Goal: Information Seeking & Learning: Learn about a topic

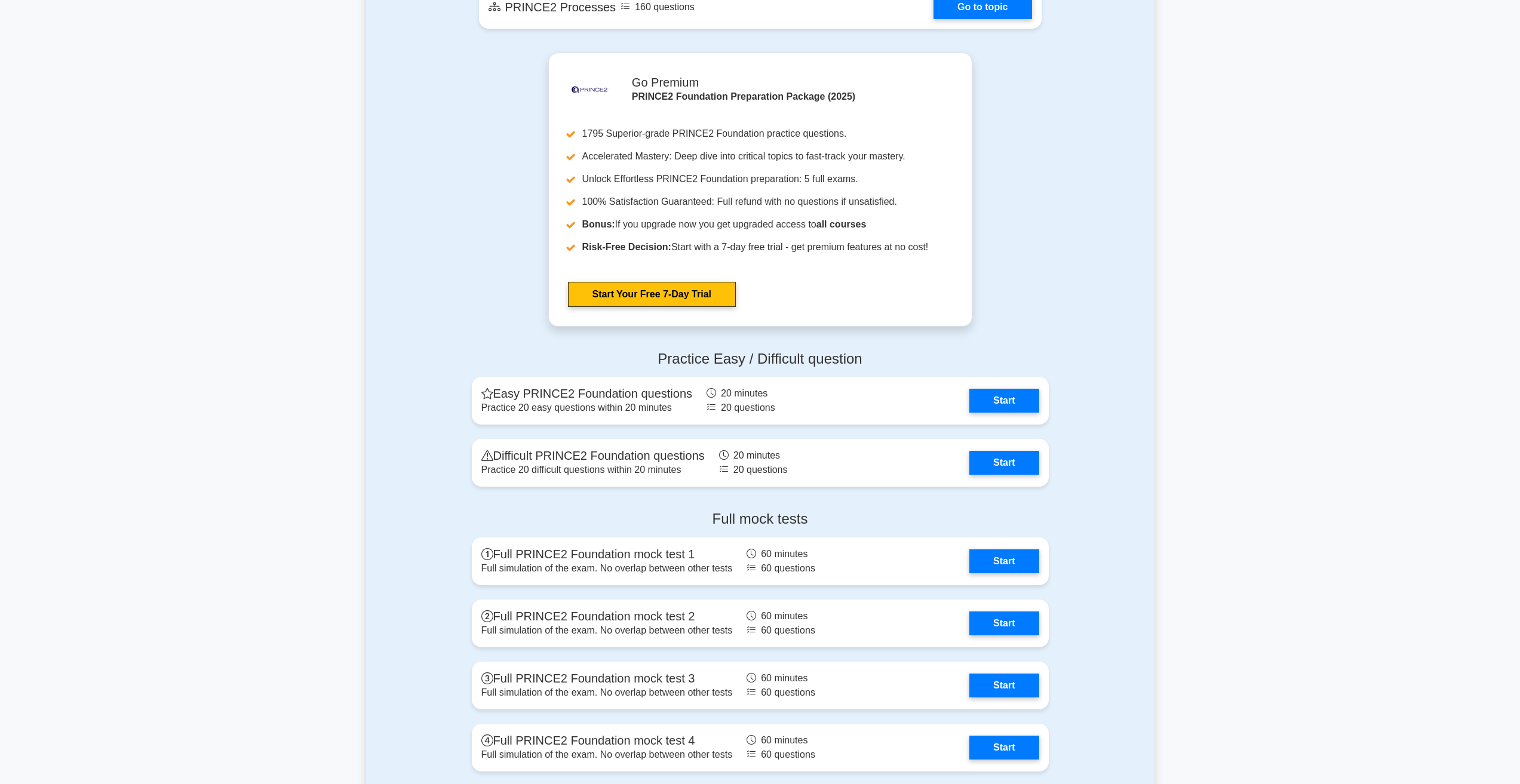
scroll to position [1254, 0]
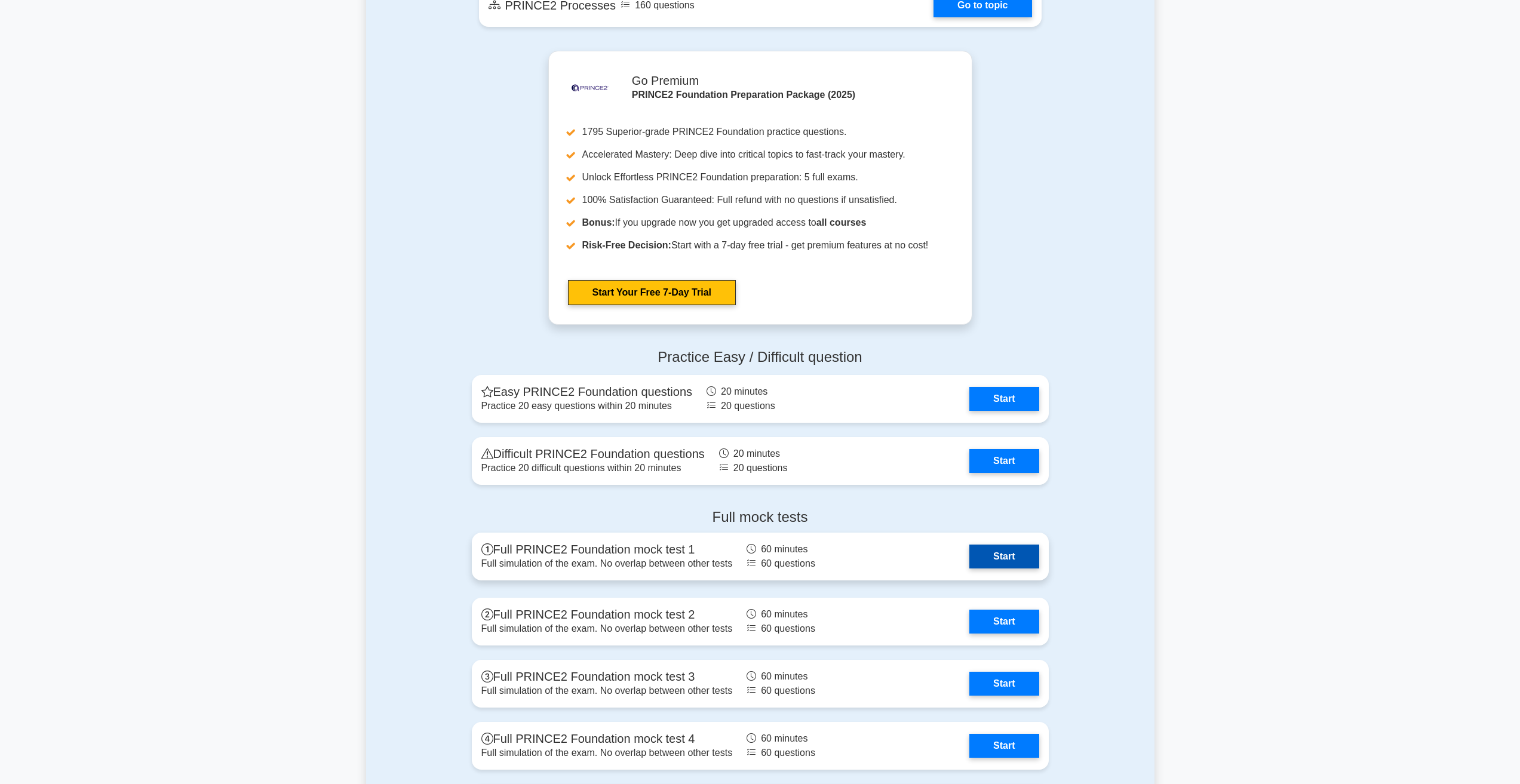
click at [994, 569] on link "Start" at bounding box center [1004, 556] width 69 height 24
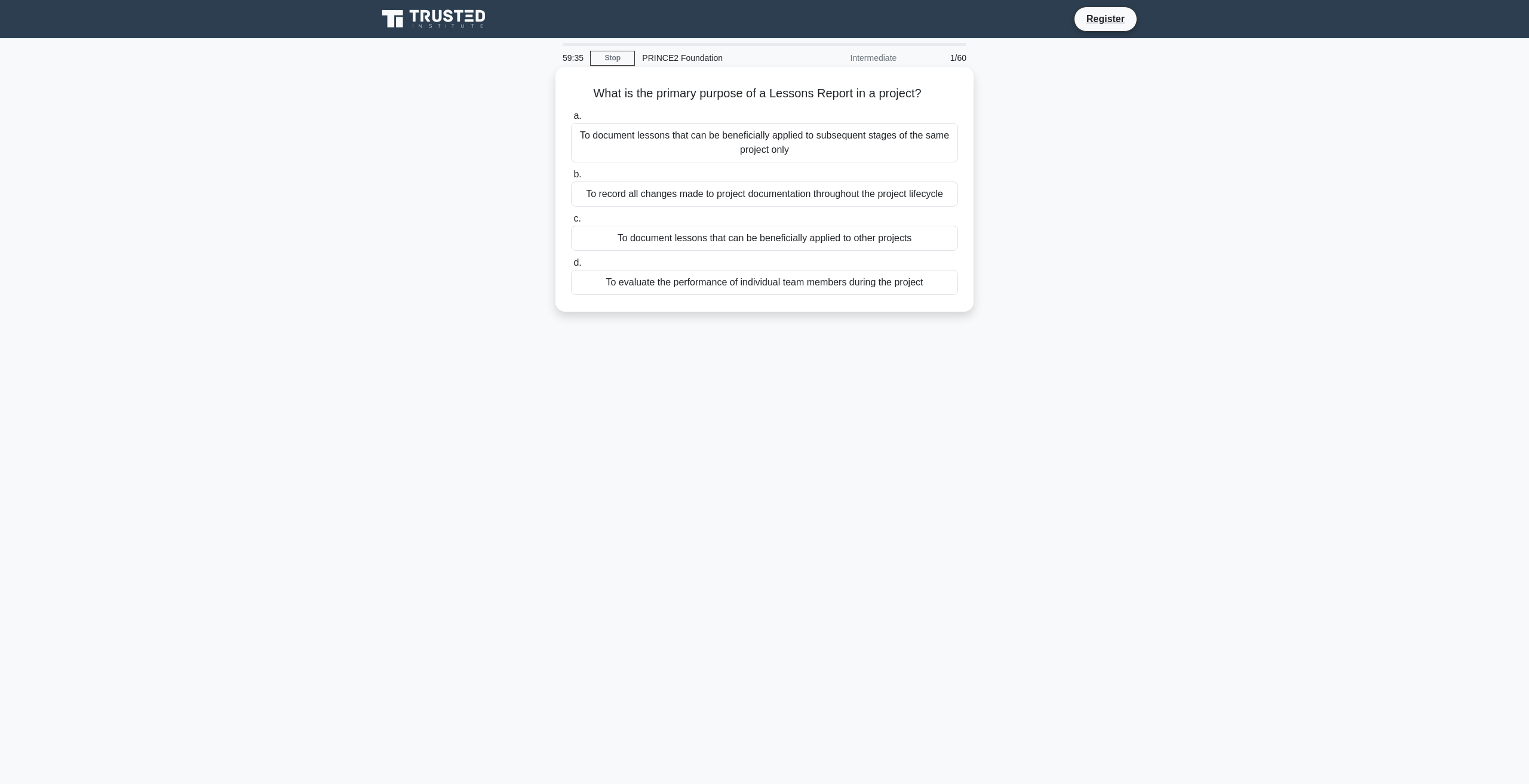
click at [687, 236] on div "To document lessons that can be beneficially applied to other projects" at bounding box center [764, 238] width 387 height 25
click at [571, 222] on input "c. To document lessons that can be beneficially applied to other projects" at bounding box center [571, 218] width 0 height 7
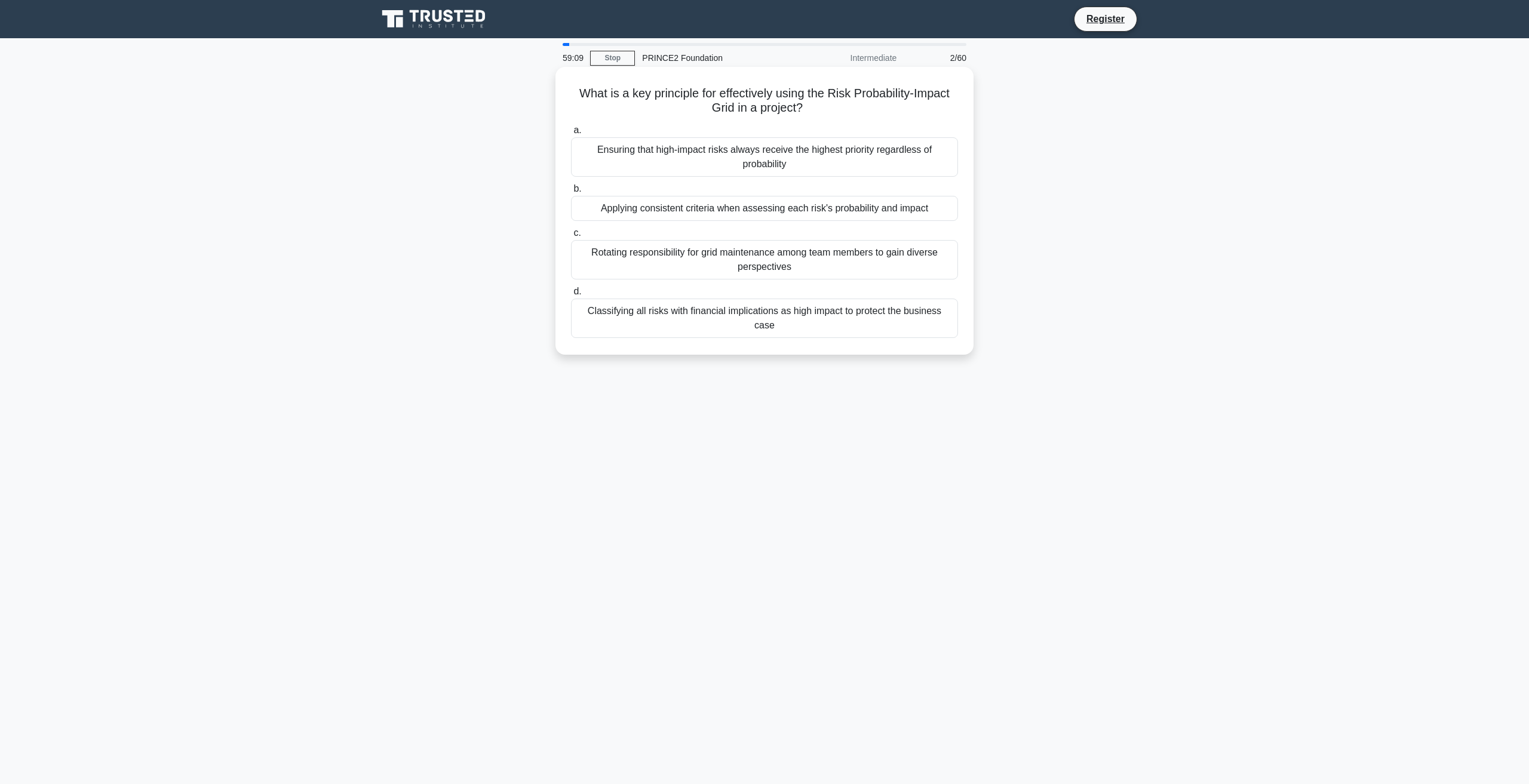
click at [660, 210] on div "Applying consistent criteria when assessing each risk's probability and impact" at bounding box center [764, 209] width 387 height 25
click at [571, 193] on input "b. Applying consistent criteria when assessing each risk's probability and impa…" at bounding box center [571, 189] width 0 height 7
click at [843, 153] on div "It should define a process to evaluate if the off-specification requires correc…" at bounding box center [764, 149] width 387 height 25
click at [571, 135] on input "a. It should define a process to evaluate if the off-specification requires cor…" at bounding box center [571, 130] width 0 height 7
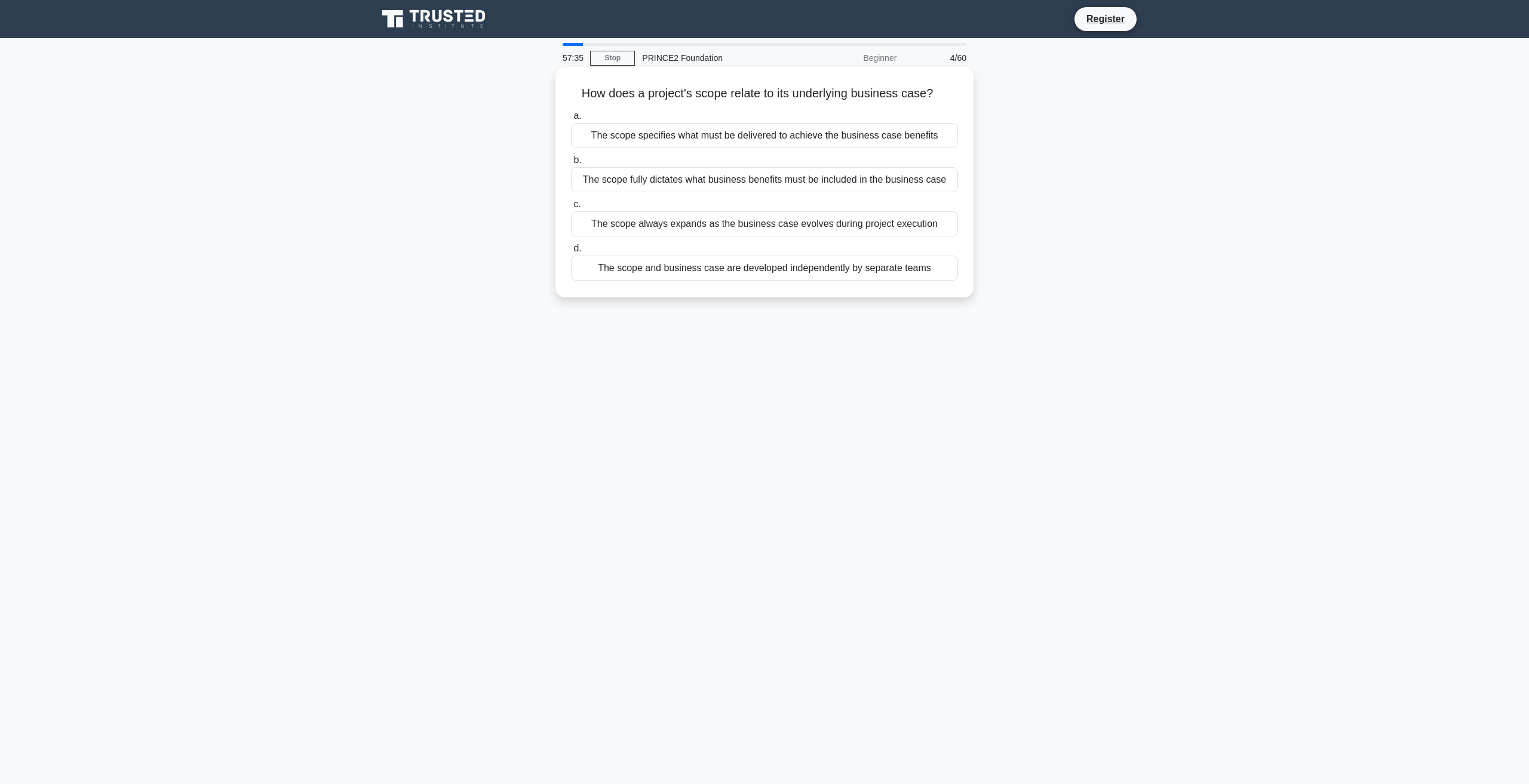
click at [705, 141] on div "The scope specifies what must be delivered to achieve the business case benefits" at bounding box center [764, 135] width 387 height 25
click at [571, 120] on input "a. The scope specifies what must be delivered to achieve the business case bene…" at bounding box center [571, 116] width 0 height 7
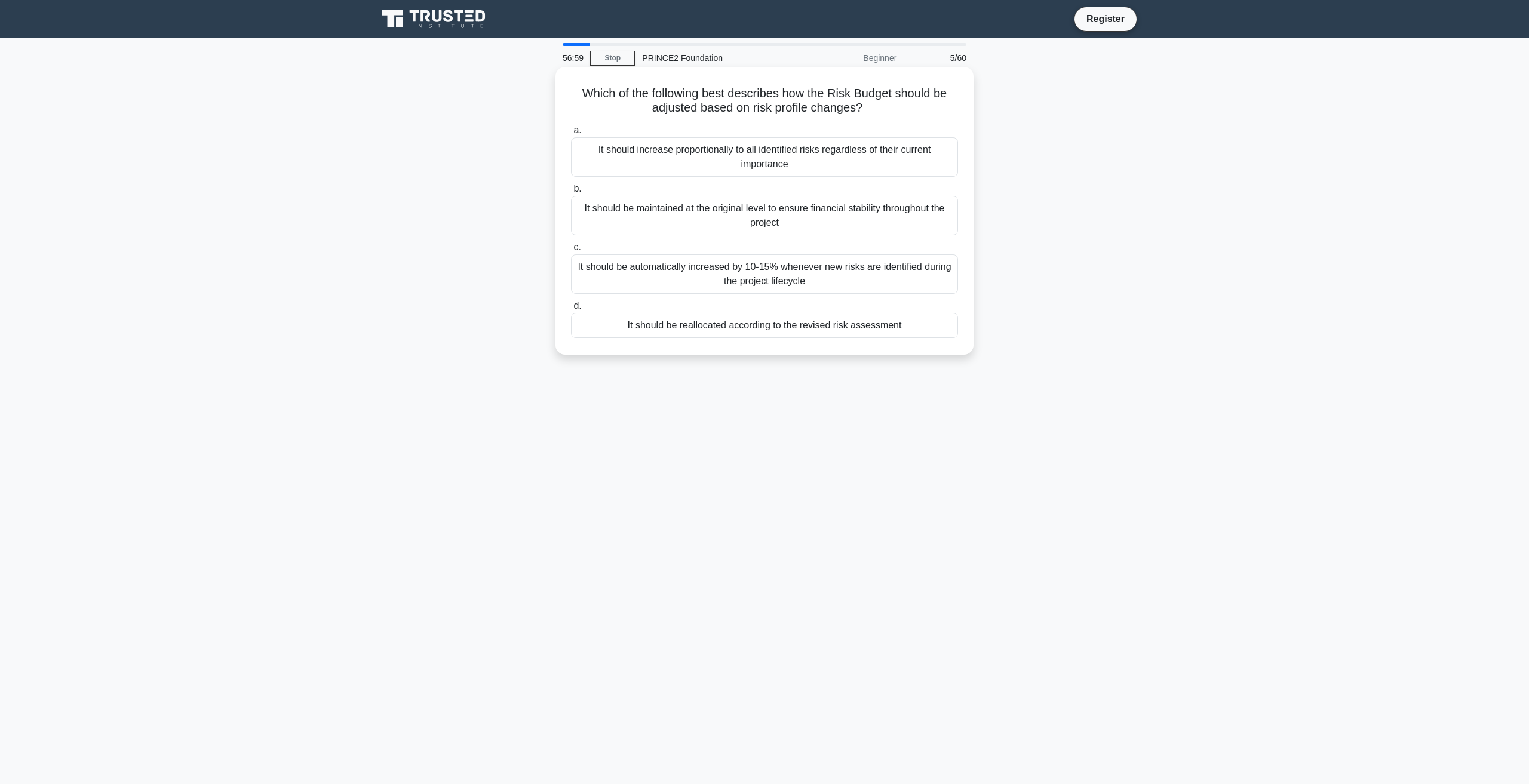
click at [821, 280] on div "It should be automatically increased by 10-15% whenever new risks are identifie…" at bounding box center [764, 274] width 387 height 39
click at [571, 251] on input "c. It should be automatically increased by 10-15% whenever new risks are identi…" at bounding box center [571, 247] width 0 height 7
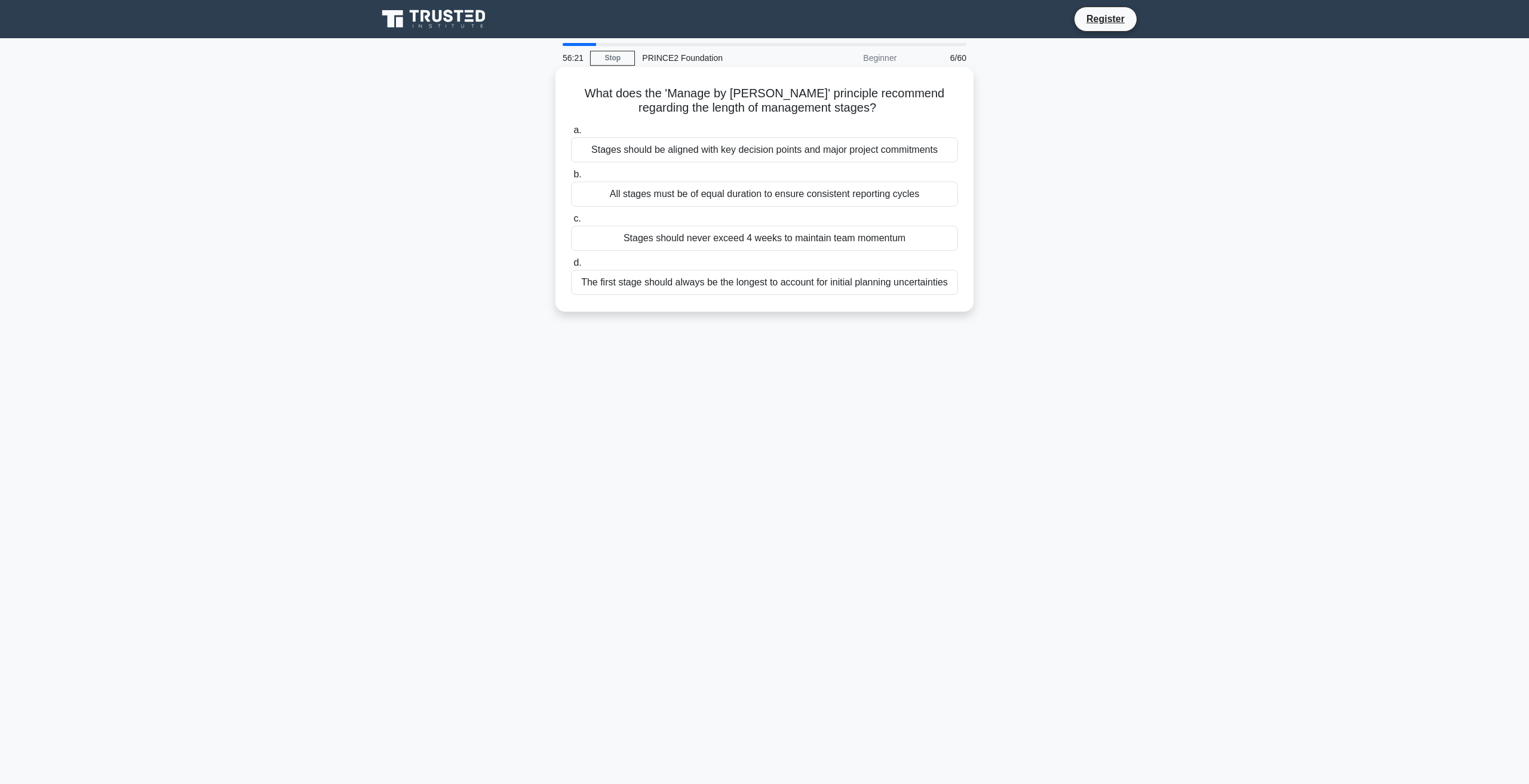
click at [797, 153] on div "Stages should be aligned with key decision points and major project commitments" at bounding box center [764, 149] width 387 height 25
click at [571, 135] on input "a. Stages should be aligned with key decision points and major project commitme…" at bounding box center [571, 130] width 0 height 7
click at [606, 242] on div "An exception is raised to the next higher management level for a decision" at bounding box center [764, 238] width 387 height 25
click at [571, 222] on input "c. An exception is raised to the next higher management level for a decision" at bounding box center [571, 218] width 0 height 7
click at [763, 285] on div "Recommend project premature closure" at bounding box center [764, 282] width 387 height 25
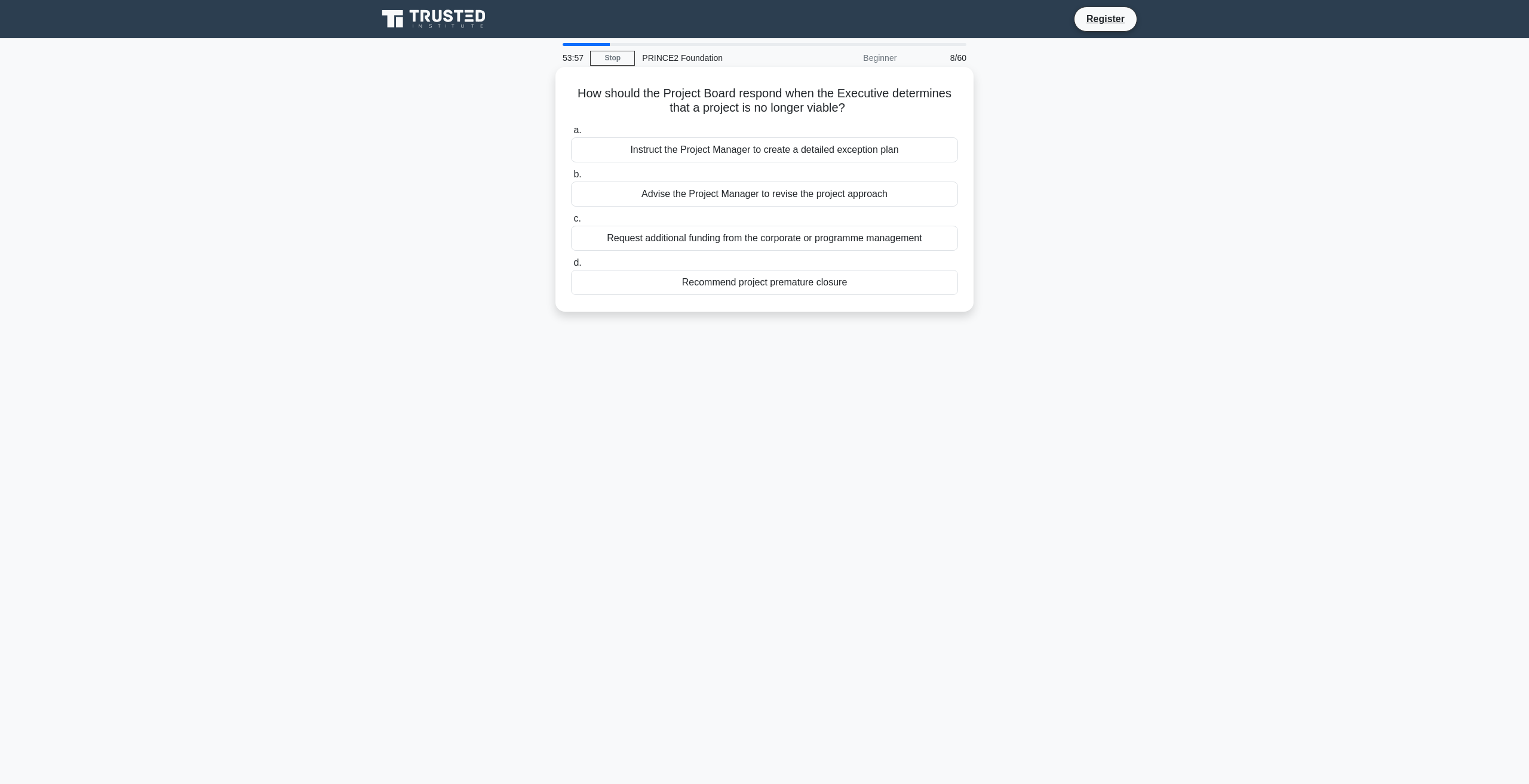
click at [571, 267] on input "d. Recommend project premature closure" at bounding box center [571, 263] width 0 height 7
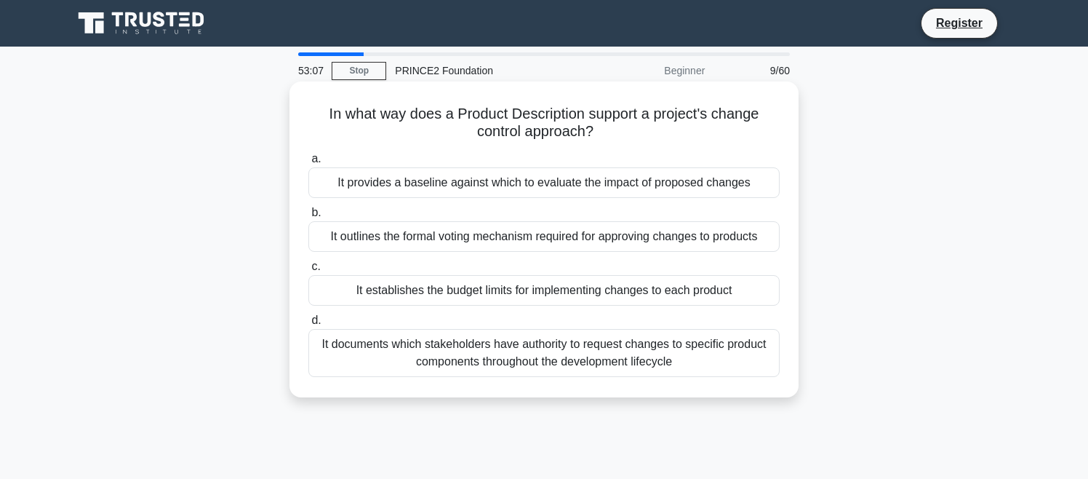
click at [689, 180] on div "It provides a baseline against which to evaluate the impact of proposed changes" at bounding box center [543, 182] width 471 height 31
click at [308, 164] on input "a. It provides a baseline against which to evaluate the impact of proposed chan…" at bounding box center [308, 158] width 0 height 9
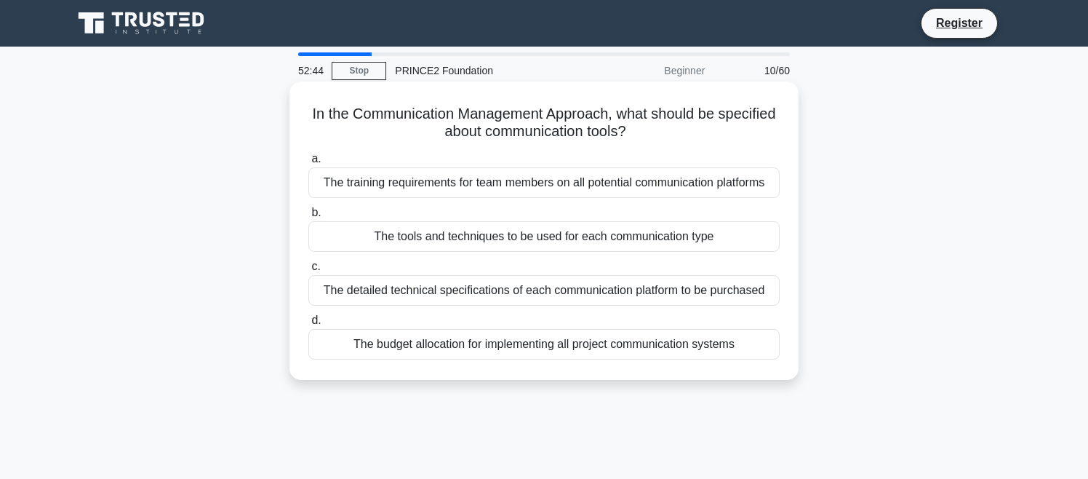
click at [711, 234] on div "The tools and techniques to be used for each communication type" at bounding box center [543, 236] width 471 height 31
click at [308, 218] on input "b. The tools and techniques to be used for each communication type" at bounding box center [308, 212] width 0 height 9
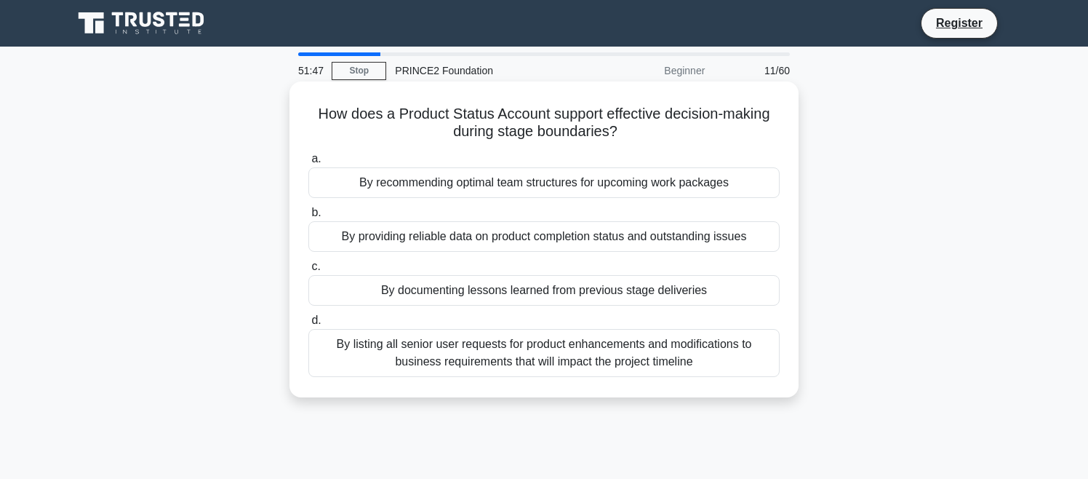
click at [621, 238] on div "By providing reliable data on product completion status and outstanding issues" at bounding box center [543, 236] width 471 height 31
click at [308, 218] on input "b. By providing reliable data on product completion status and outstanding issu…" at bounding box center [308, 212] width 0 height 9
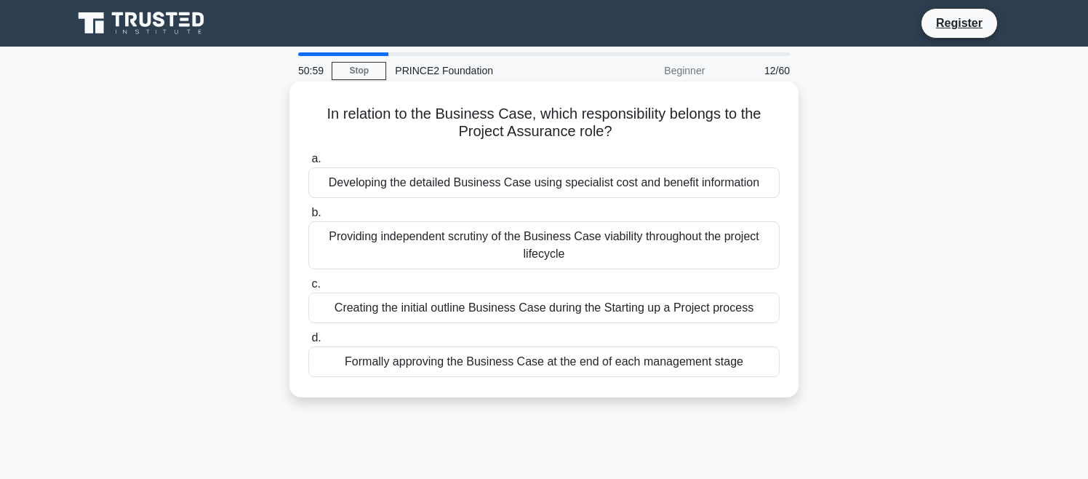
click at [697, 254] on div "Providing independent scrutiny of the Business Case viability throughout the pr…" at bounding box center [543, 245] width 471 height 48
click at [308, 218] on input "b. Providing independent scrutiny of the Business Case viability throughout the…" at bounding box center [308, 212] width 0 height 9
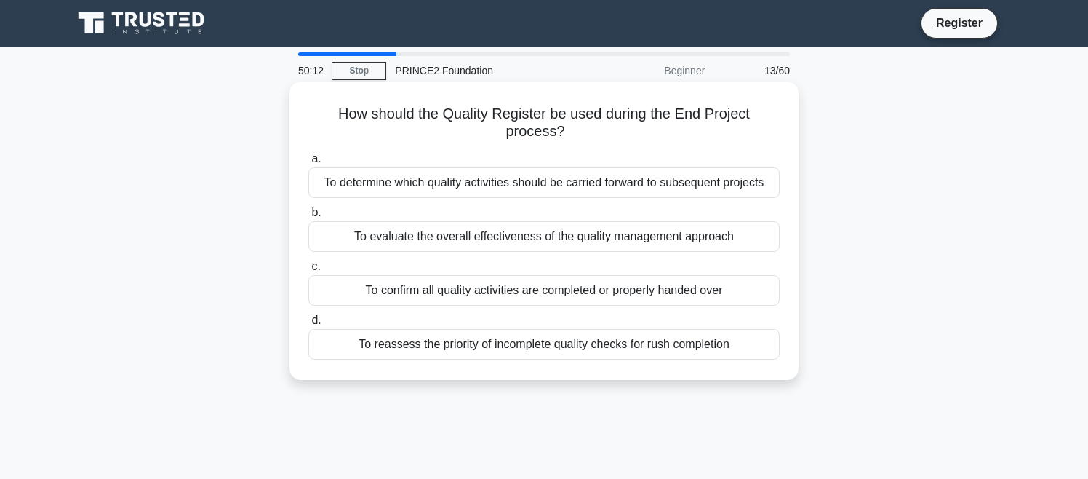
click at [706, 188] on div "To determine which quality activities should be carried forward to subsequent p…" at bounding box center [543, 182] width 471 height 31
click at [308, 164] on input "a. To determine which quality activities should be carried forward to subsequen…" at bounding box center [308, 158] width 0 height 9
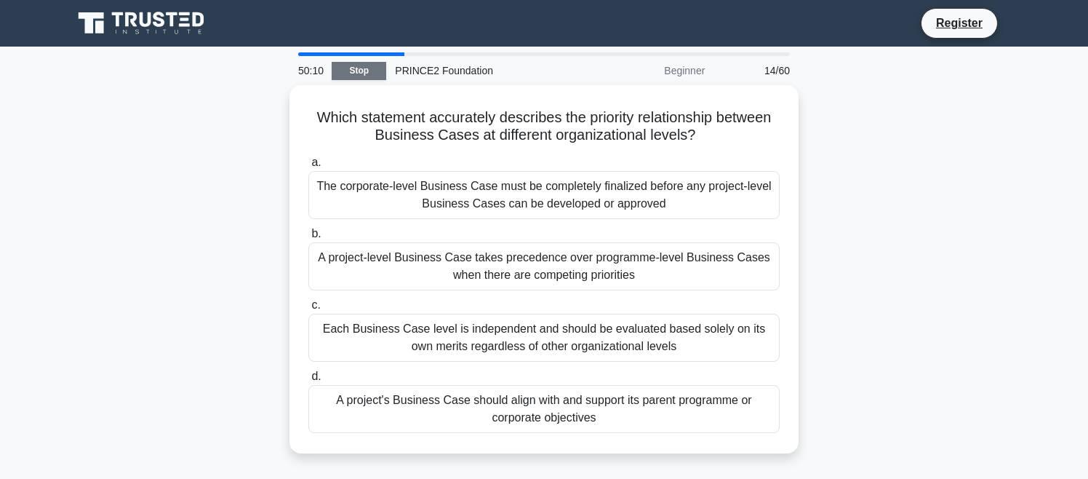
click at [351, 68] on link "Stop" at bounding box center [359, 71] width 55 height 18
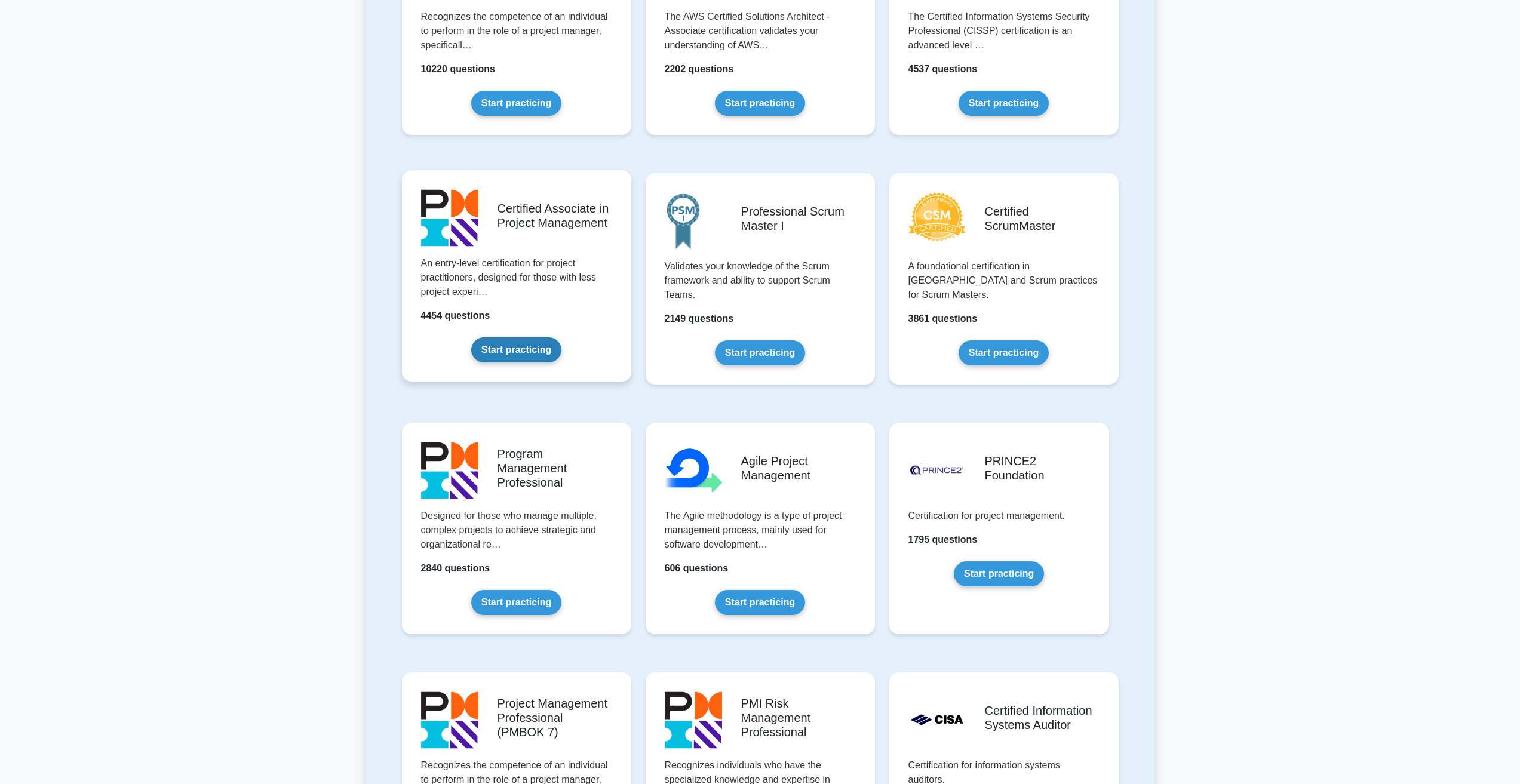
scroll to position [418, 0]
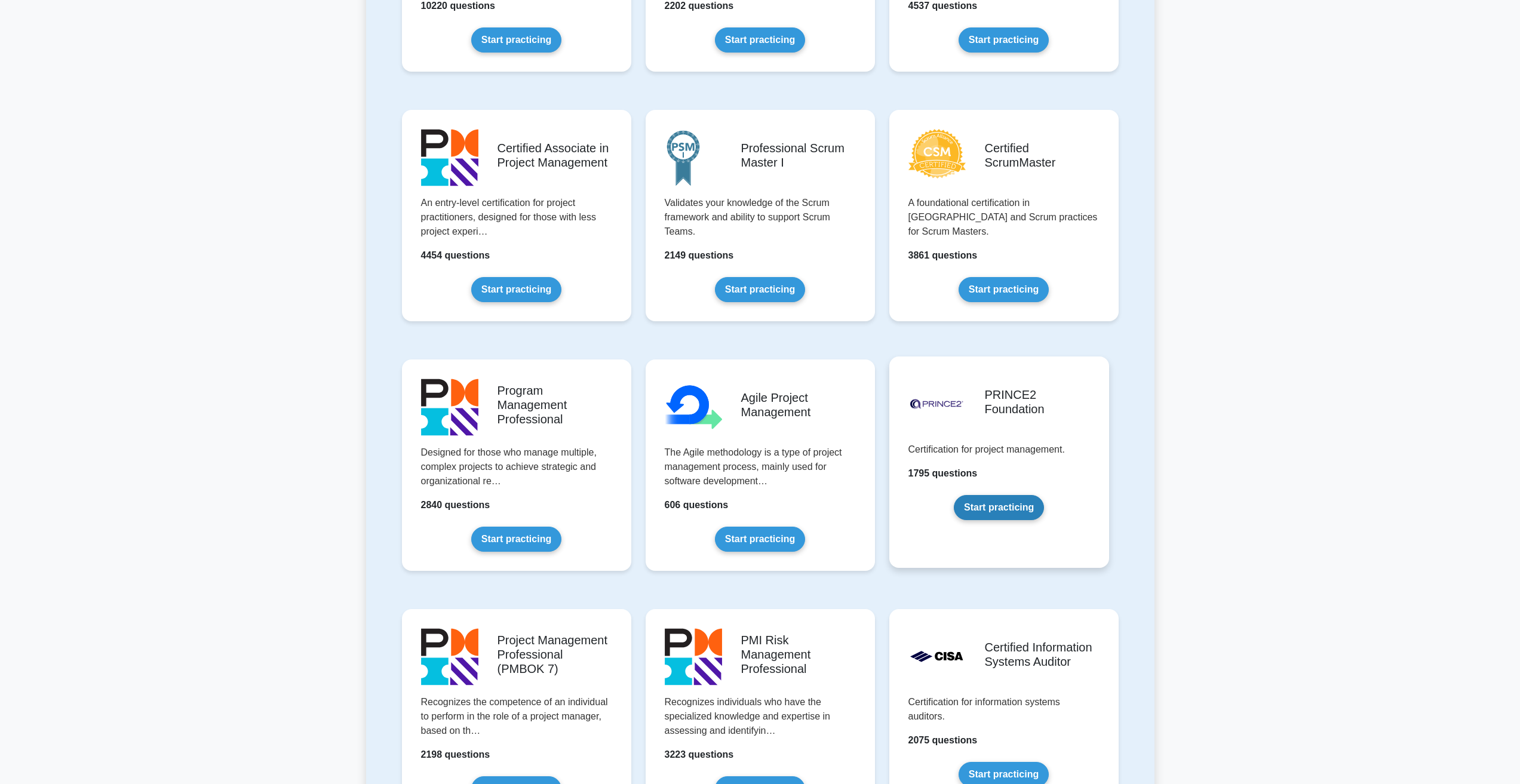
click at [1005, 511] on link "Start practicing" at bounding box center [999, 507] width 90 height 25
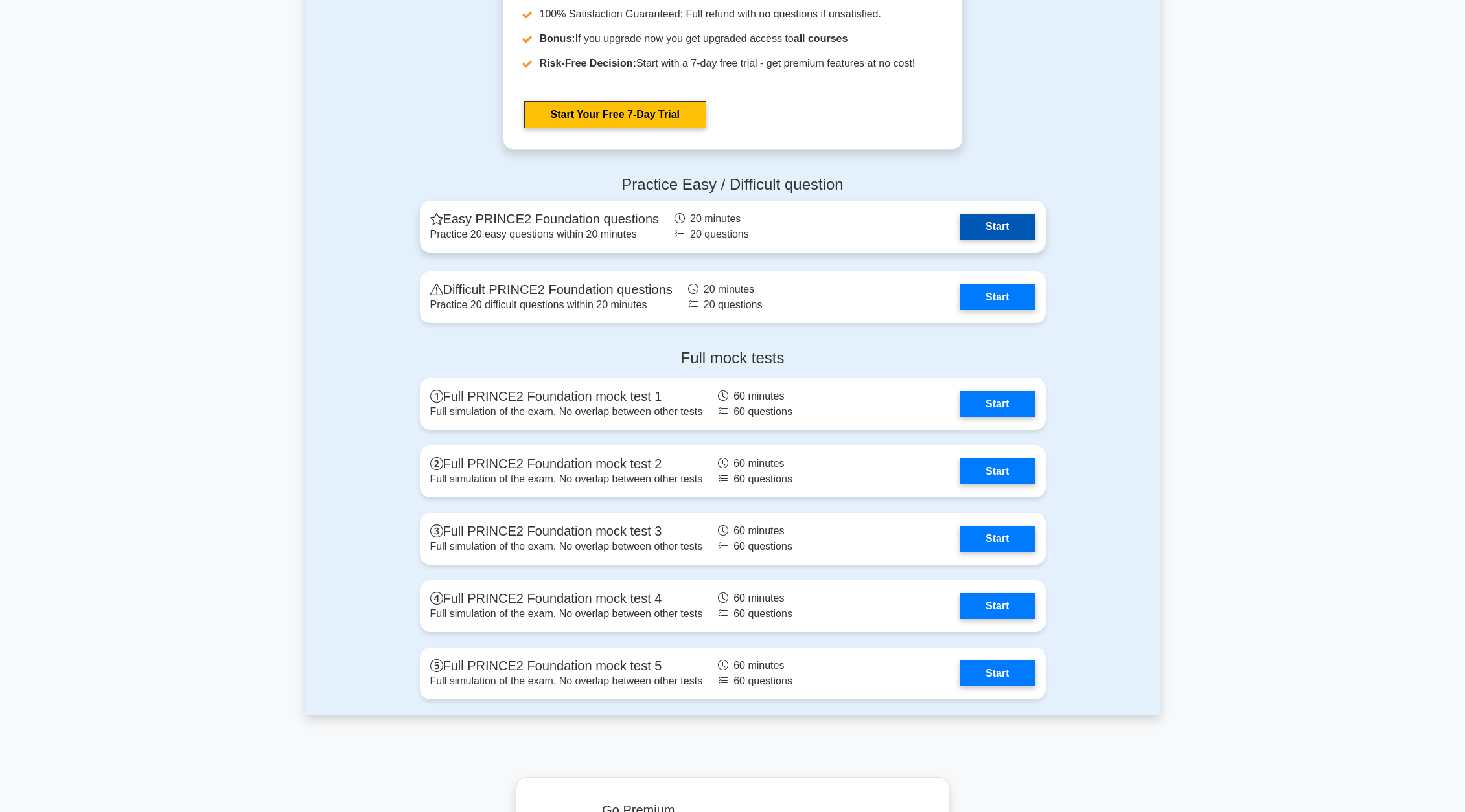
scroll to position [1555, 0]
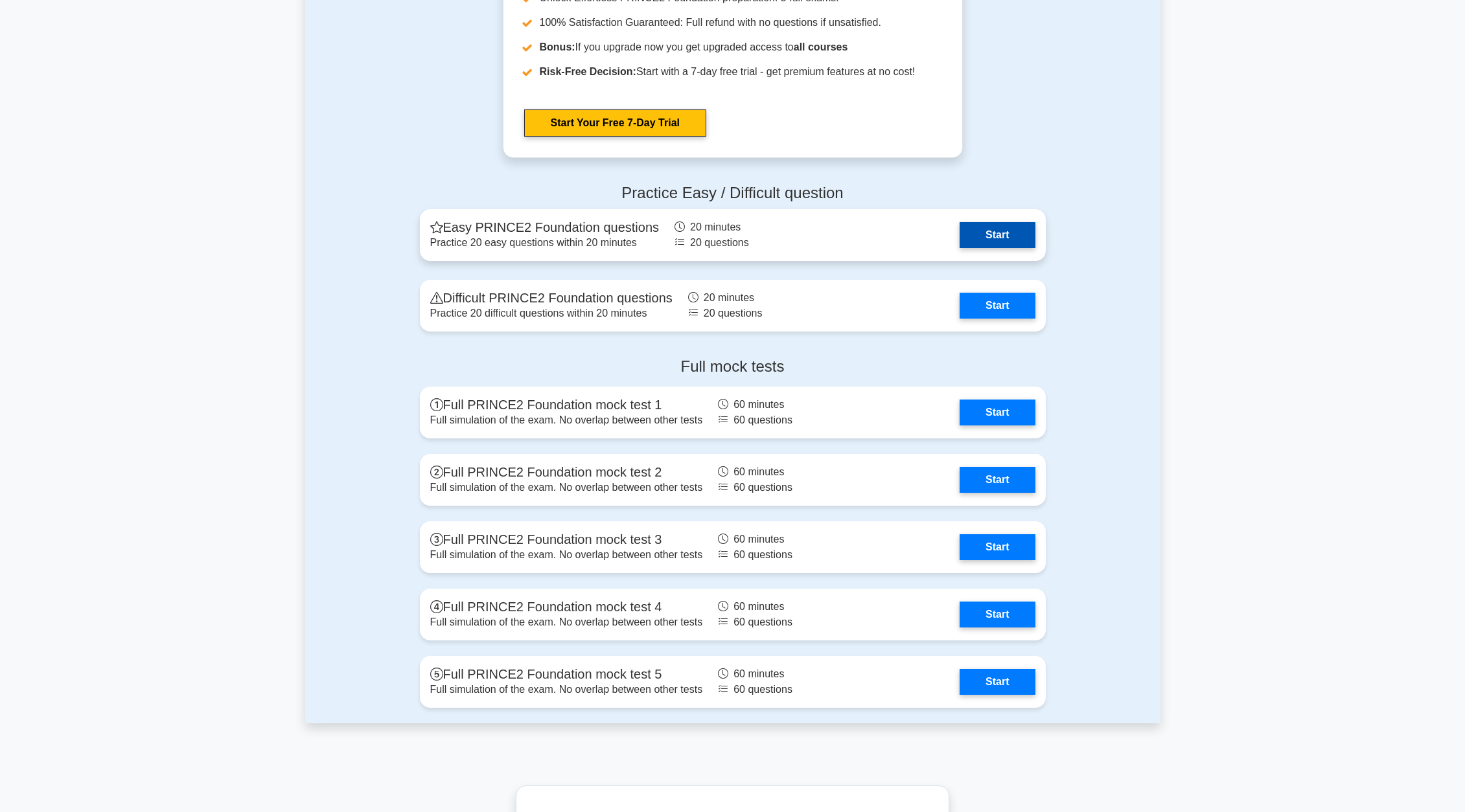
click at [1005, 233] on link "Start" at bounding box center [997, 235] width 75 height 26
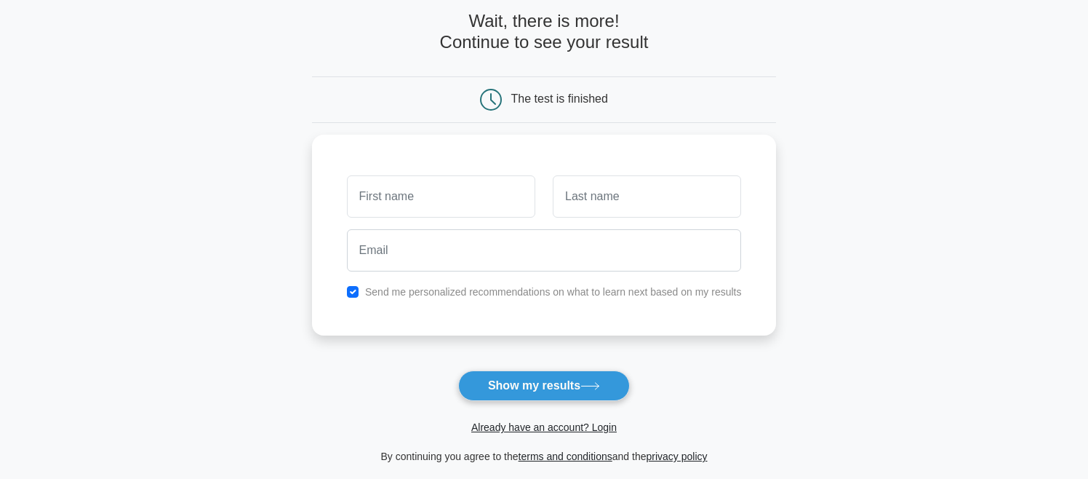
scroll to position [73, 0]
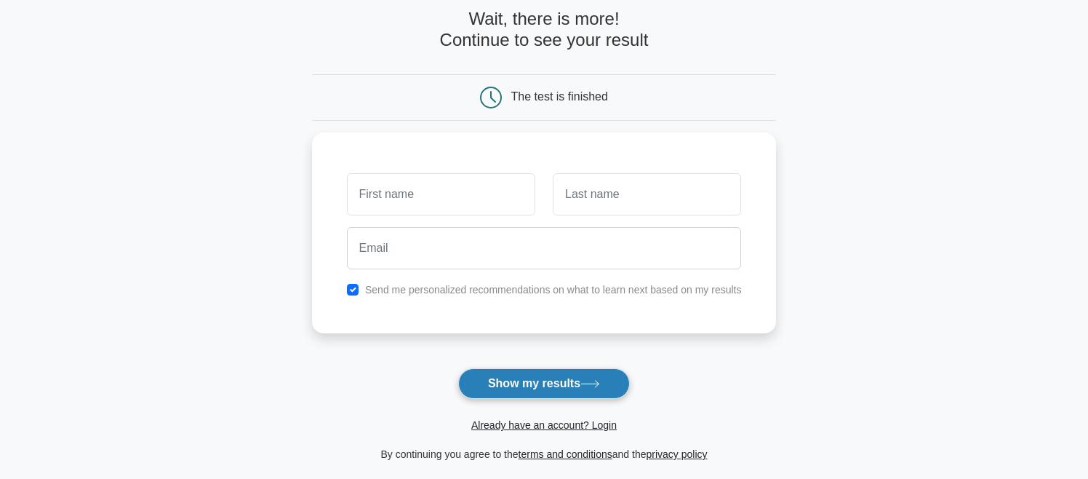
click at [525, 383] on button "Show my results" at bounding box center [544, 383] width 172 height 31
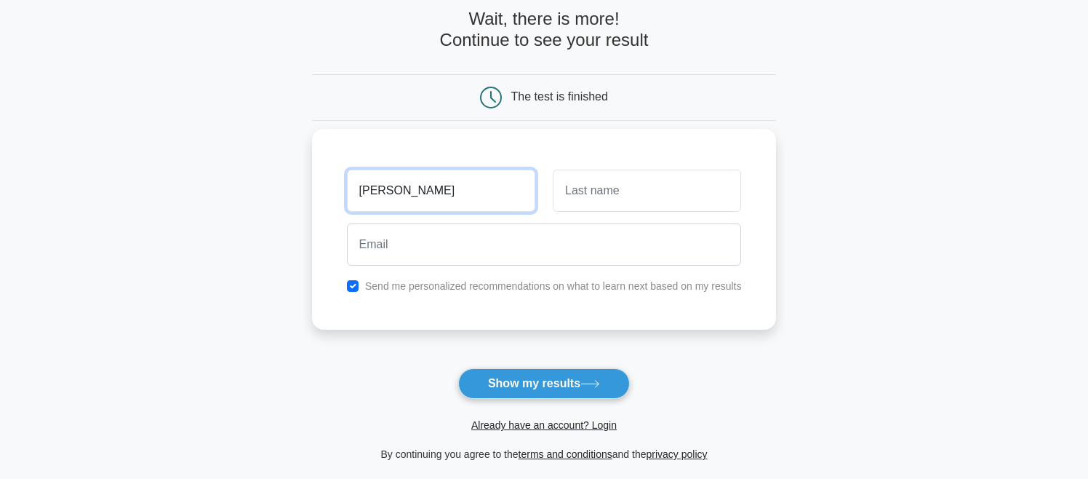
type input "[PERSON_NAME]"
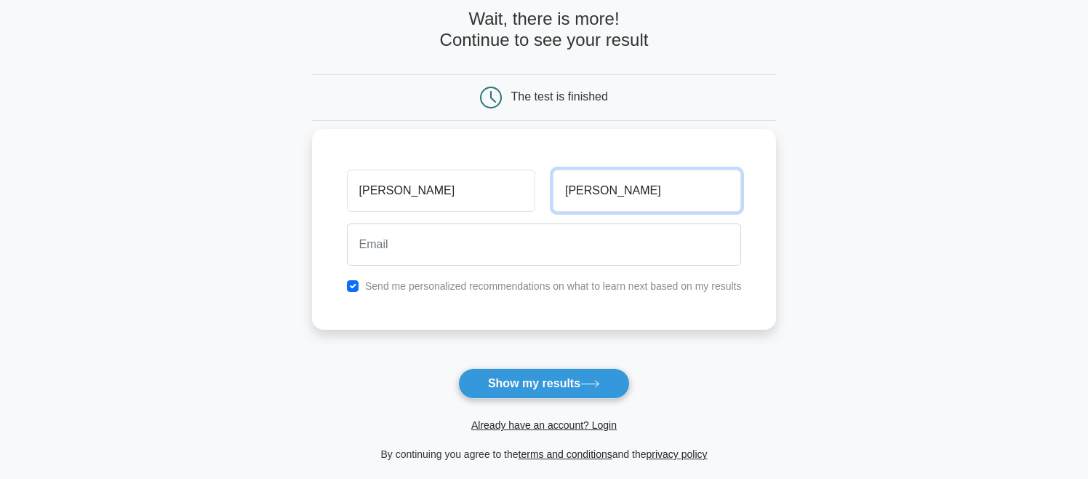
type input "Keohane"
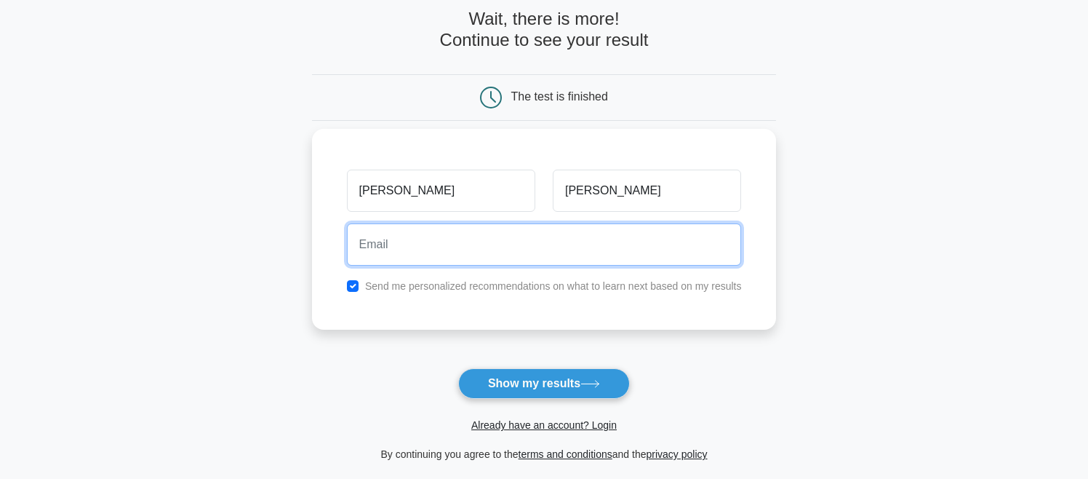
click at [444, 252] on input "email" at bounding box center [544, 244] width 395 height 42
type input "fayekeohane@hotmail.co.uk"
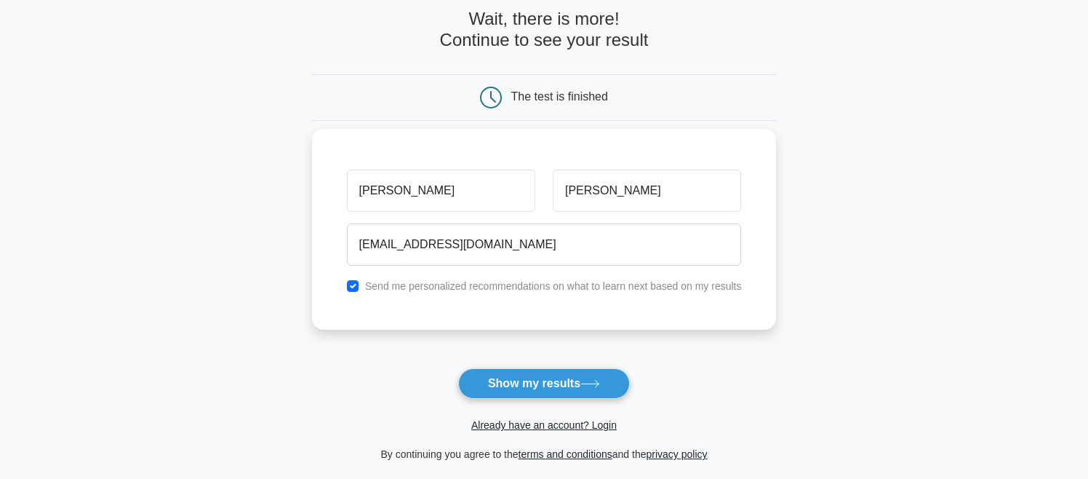
click at [404, 287] on label "Send me personalized recommendations on what to learn next based on my results" at bounding box center [553, 286] width 377 height 12
click at [341, 290] on div "Send me personalized recommendations on what to learn next based on my results" at bounding box center [544, 285] width 412 height 17
click at [351, 289] on input "checkbox" at bounding box center [353, 286] width 12 height 12
checkbox input "false"
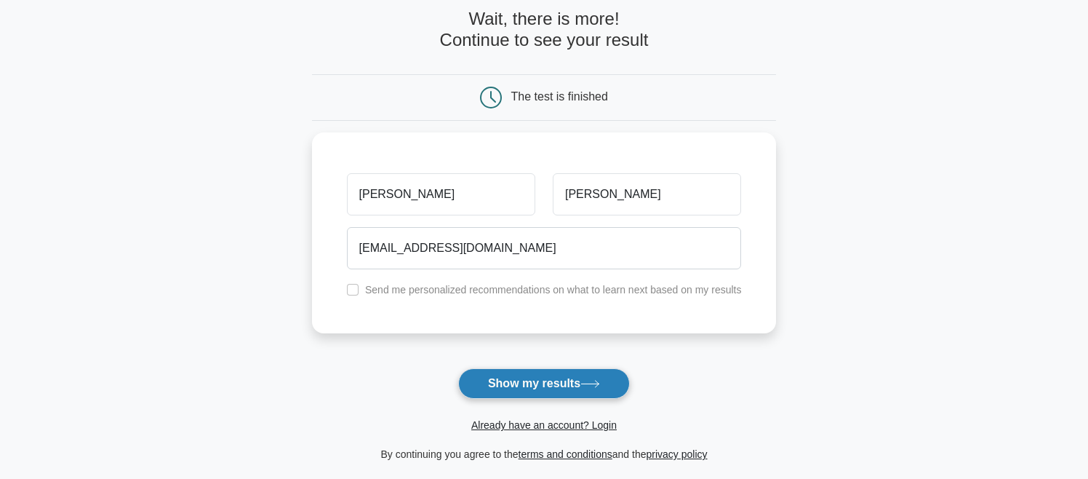
click at [565, 390] on button "Show my results" at bounding box center [544, 383] width 172 height 31
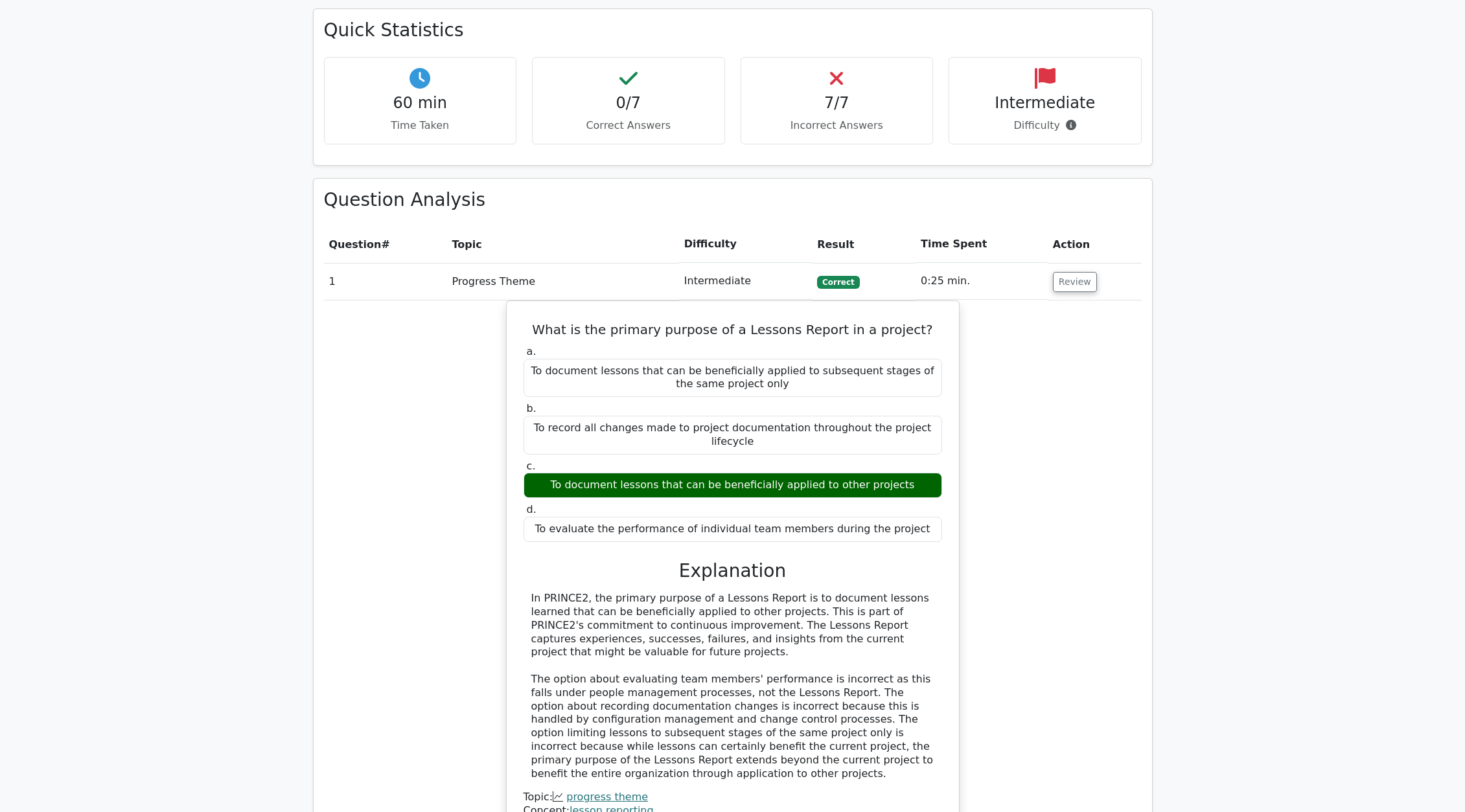
scroll to position [842, 0]
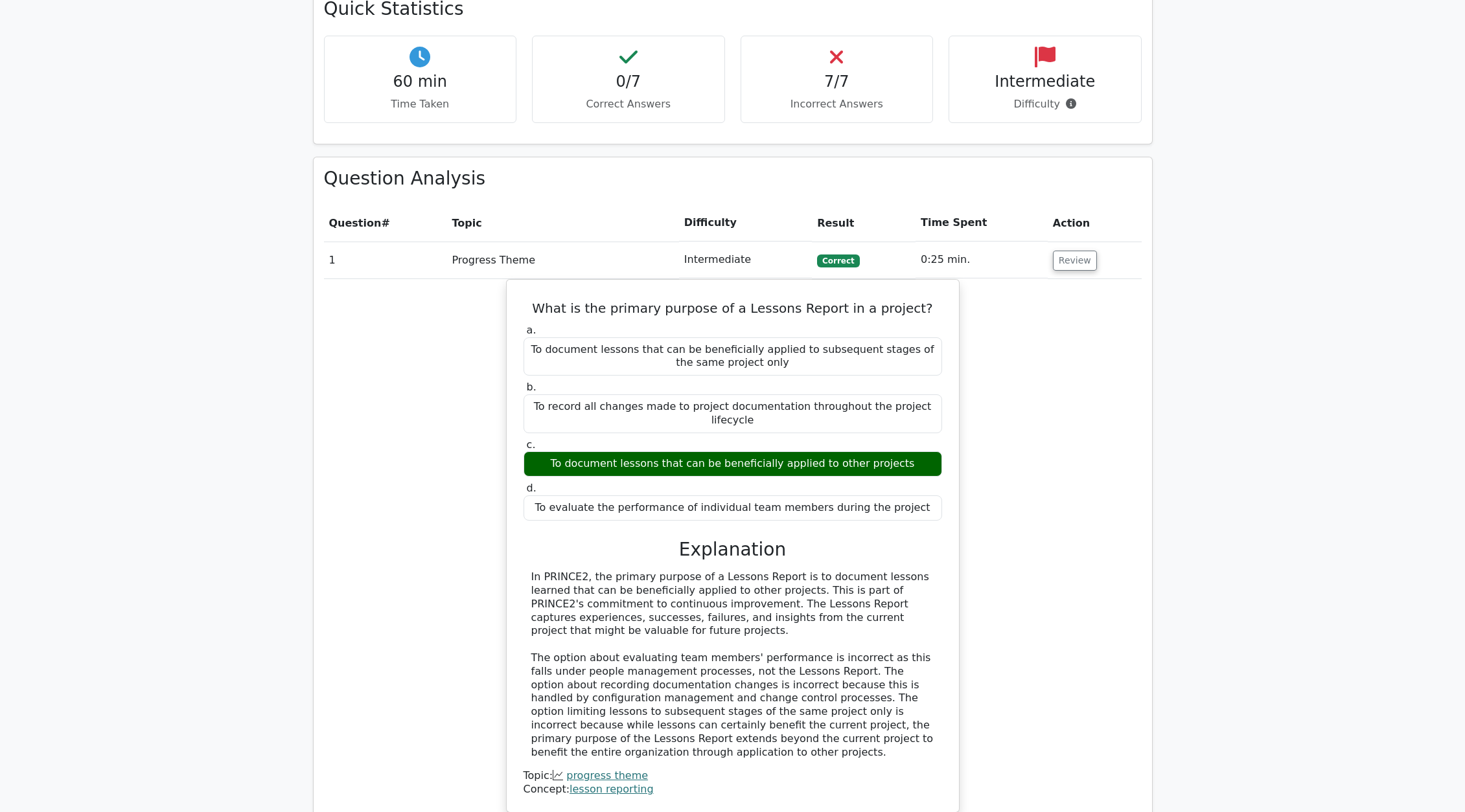
click at [372, 241] on td "1" at bounding box center [386, 259] width 123 height 37
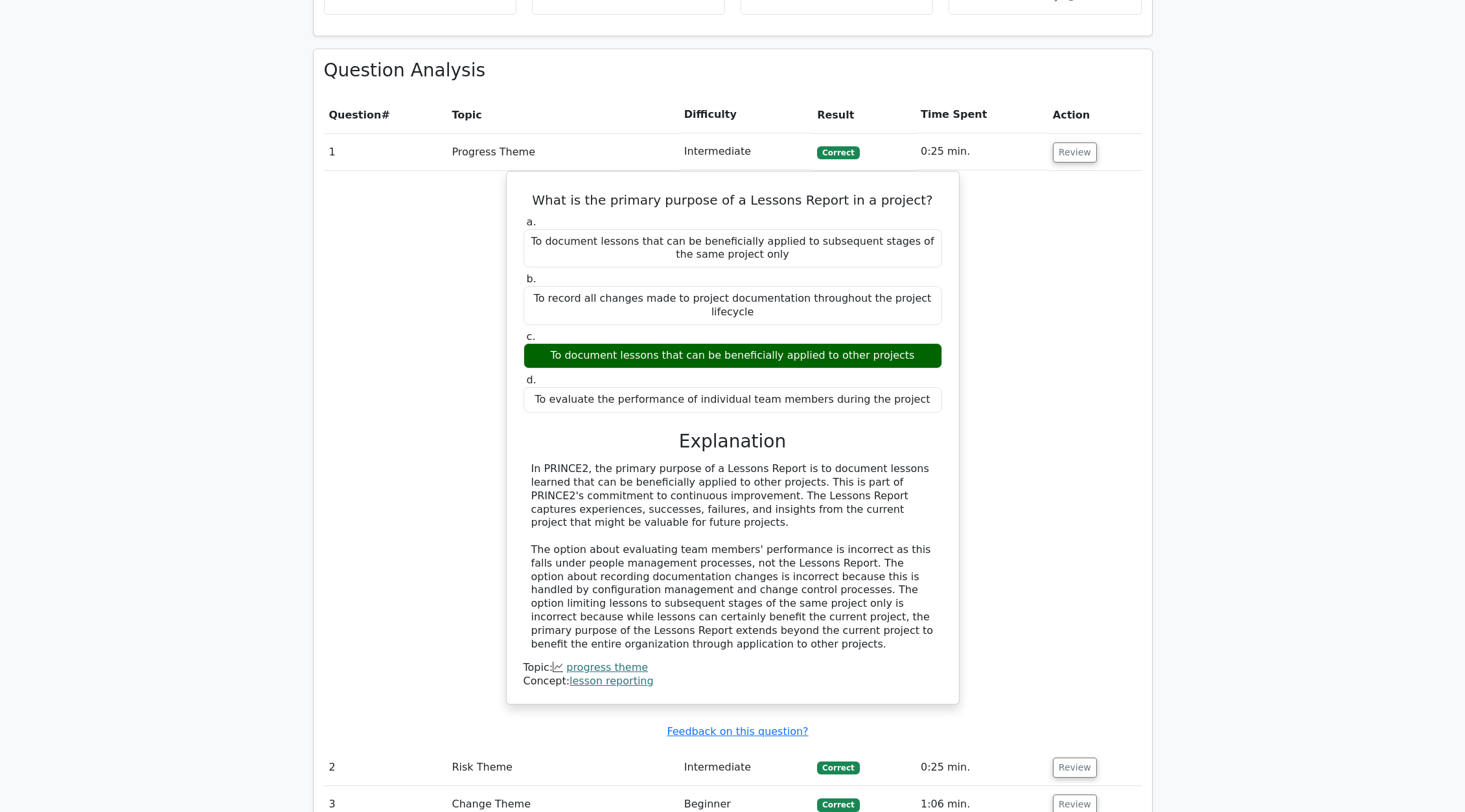
scroll to position [971, 0]
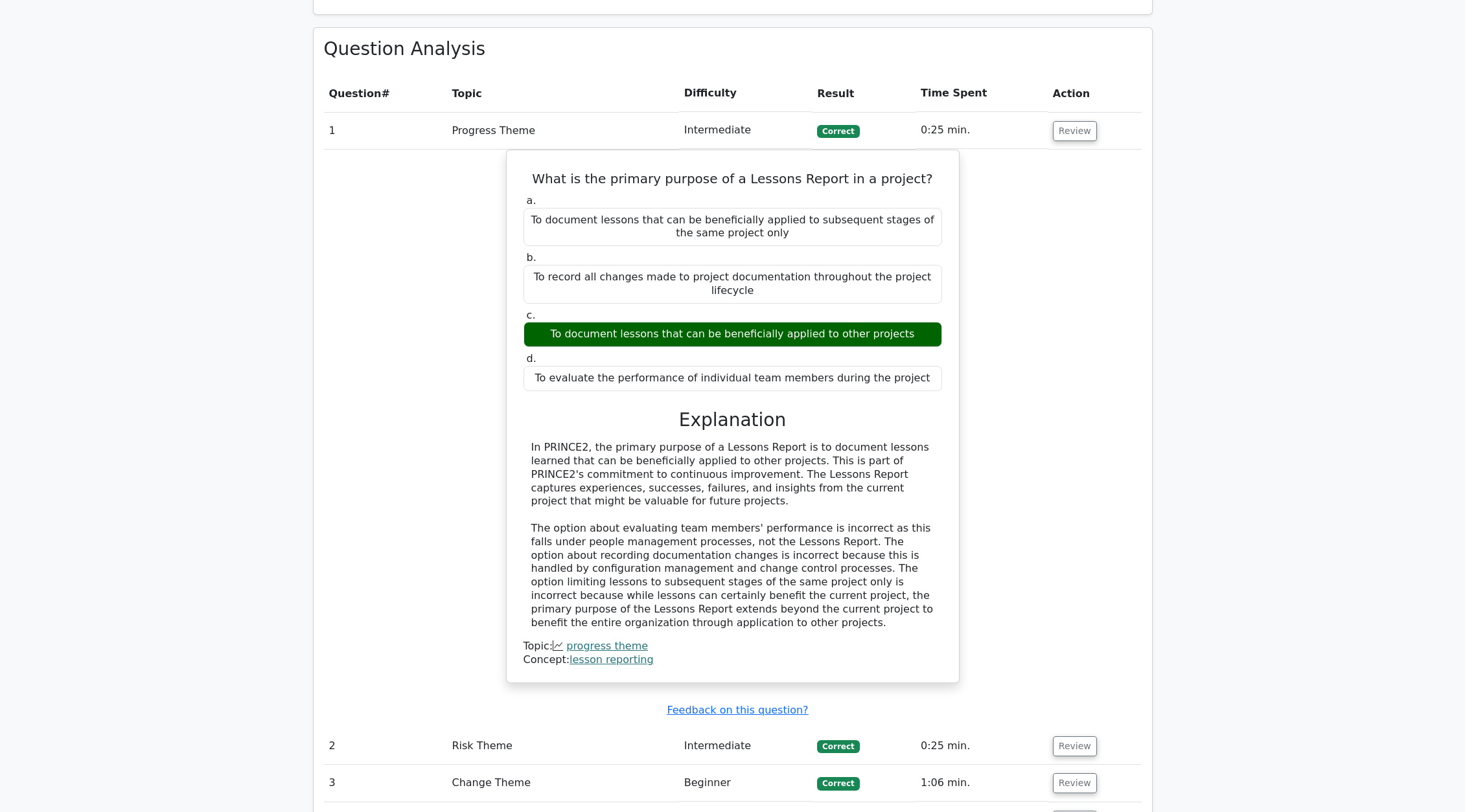
click at [413, 426] on td "2" at bounding box center [386, 746] width 123 height 37
click at [969, 426] on button "Review" at bounding box center [1074, 746] width 44 height 20
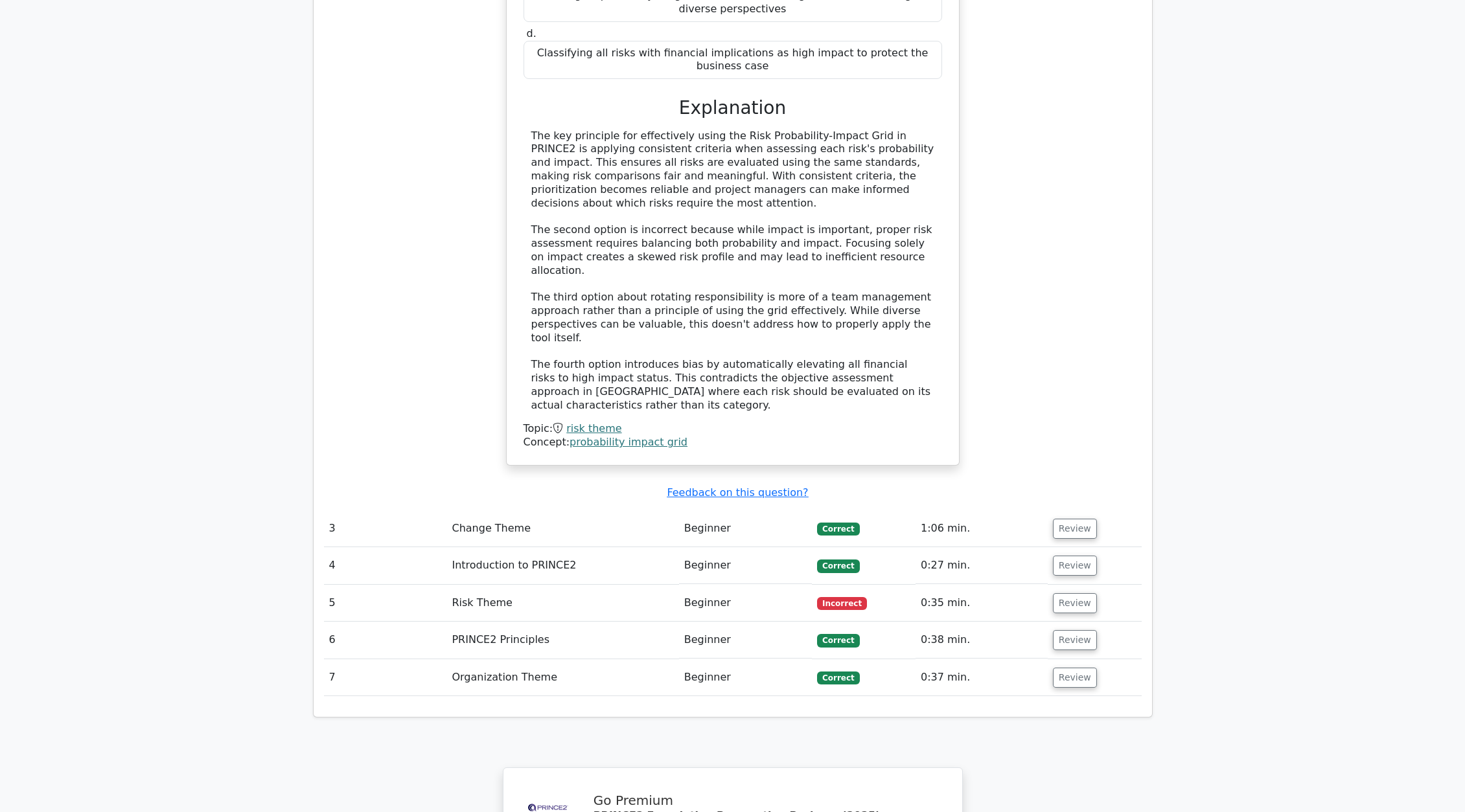
scroll to position [1943, 0]
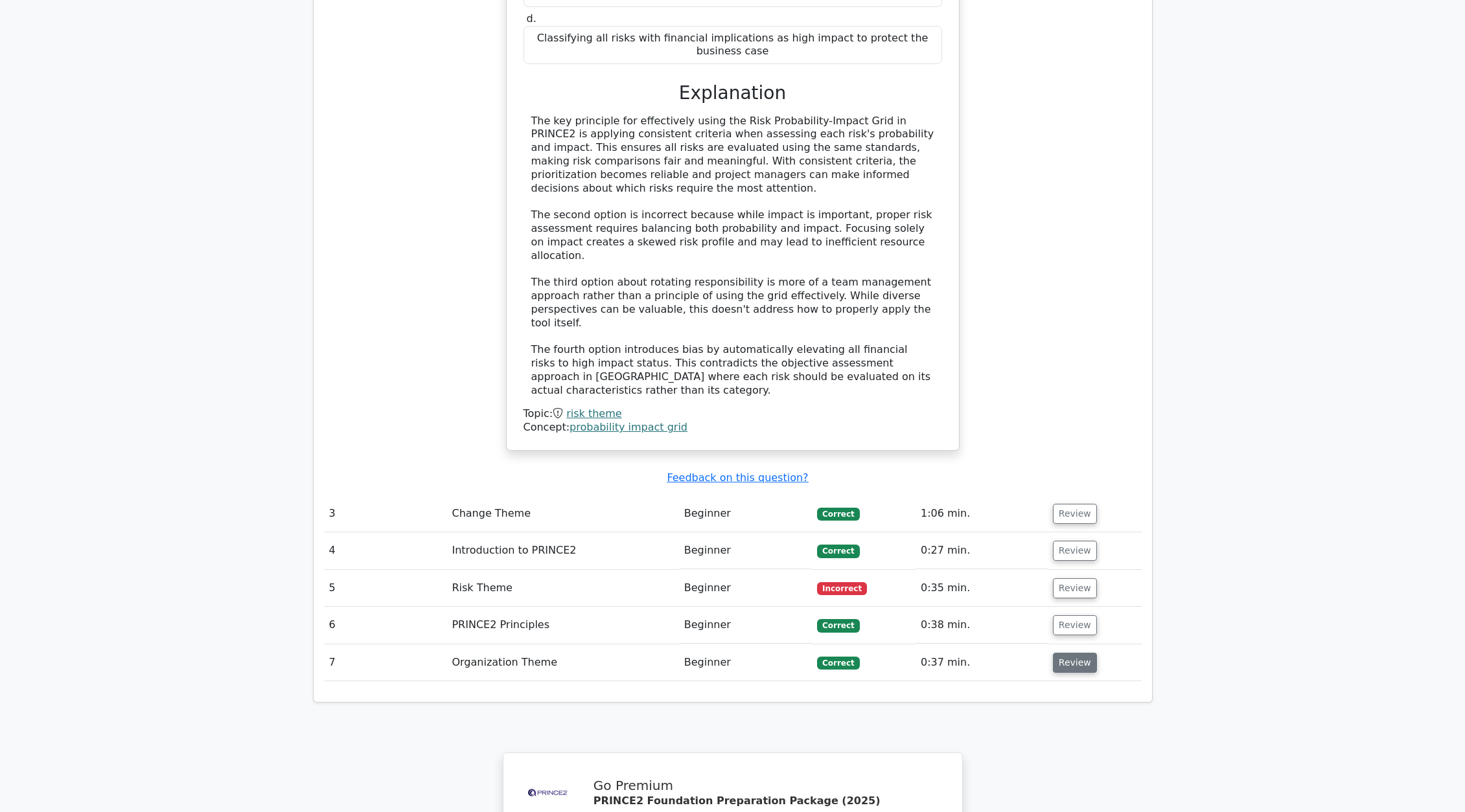
click at [969, 426] on button "Review" at bounding box center [1074, 662] width 44 height 20
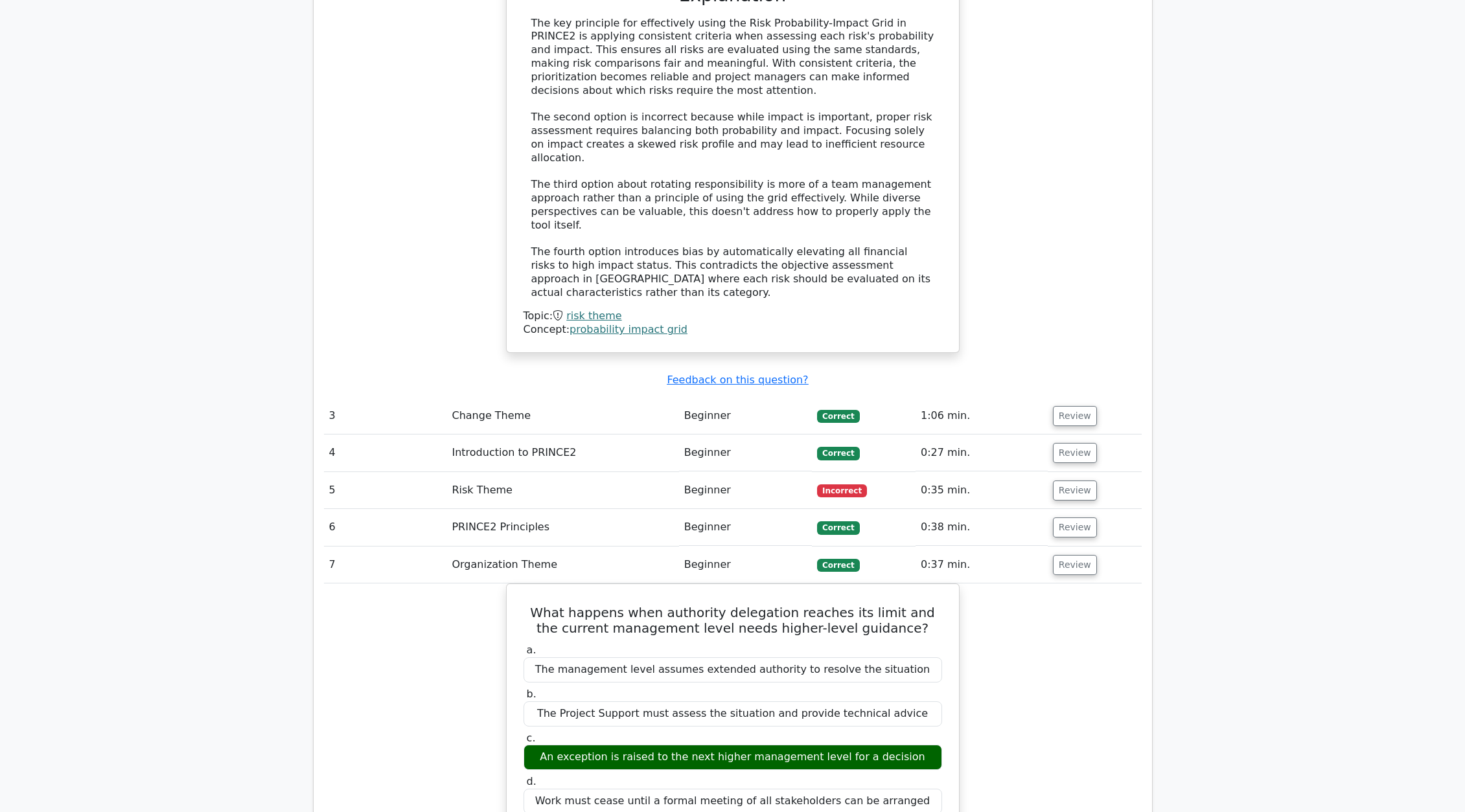
scroll to position [2008, 0]
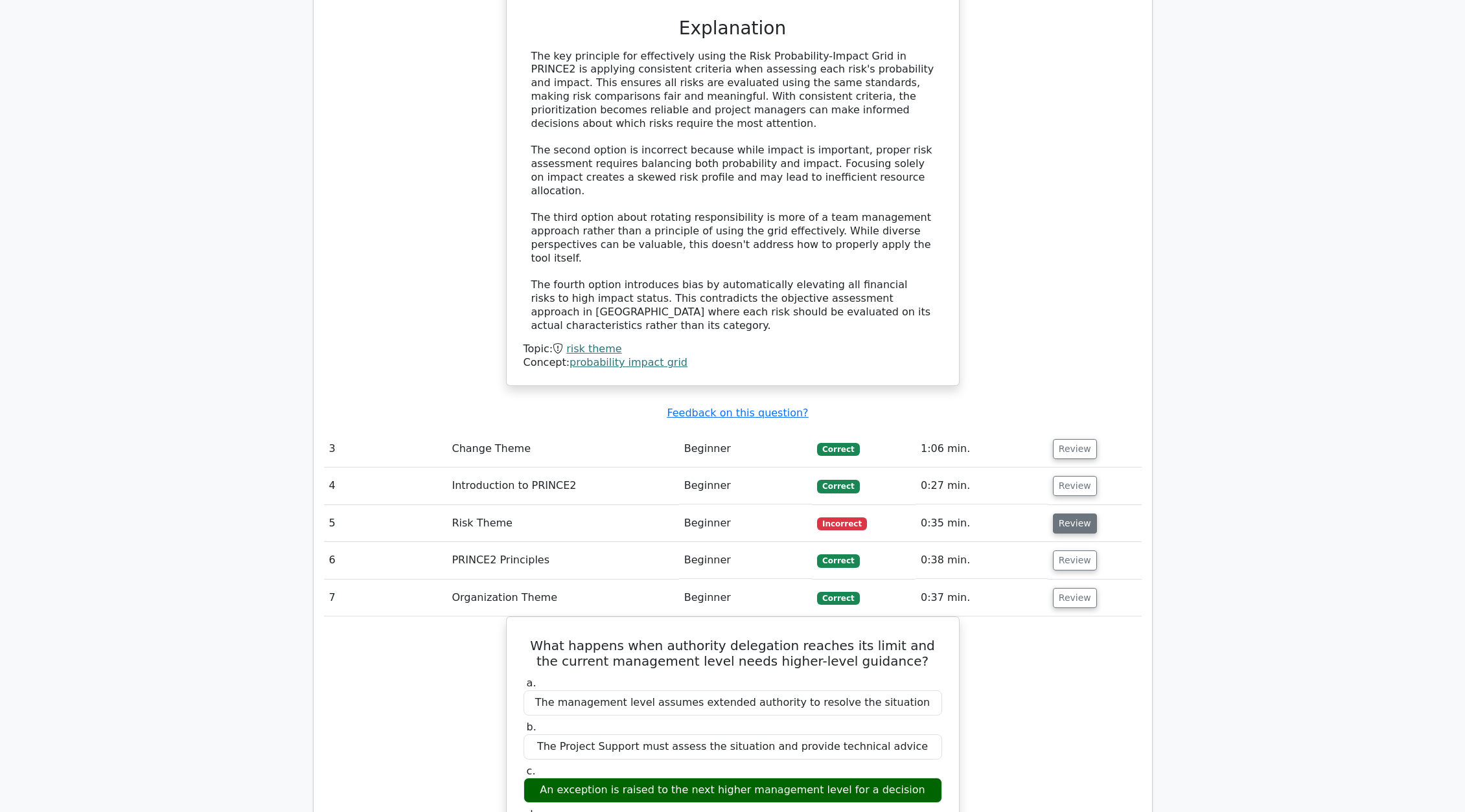
click at [969, 426] on button "Review" at bounding box center [1074, 524] width 44 height 20
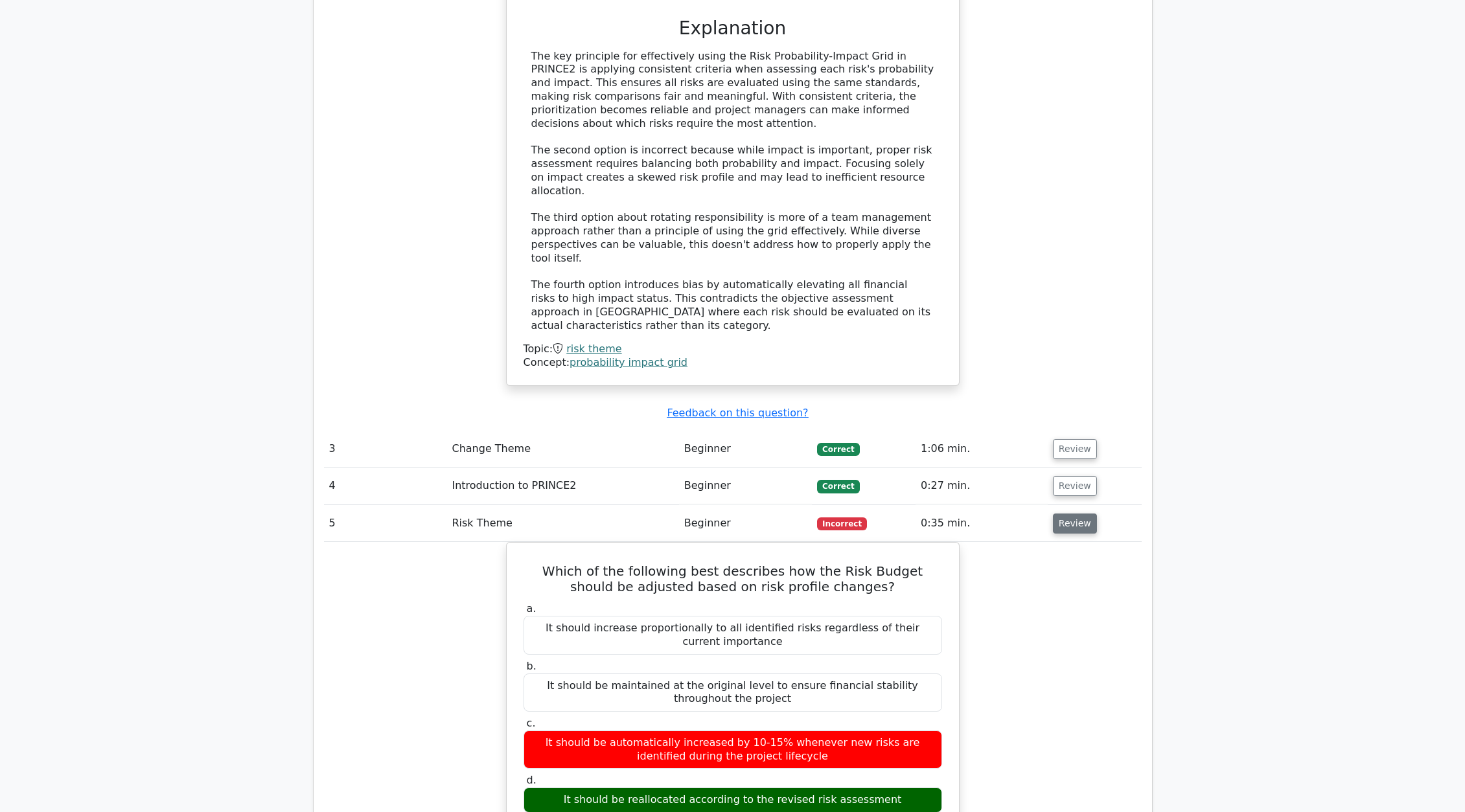
click at [969, 426] on button "Review" at bounding box center [1074, 524] width 44 height 20
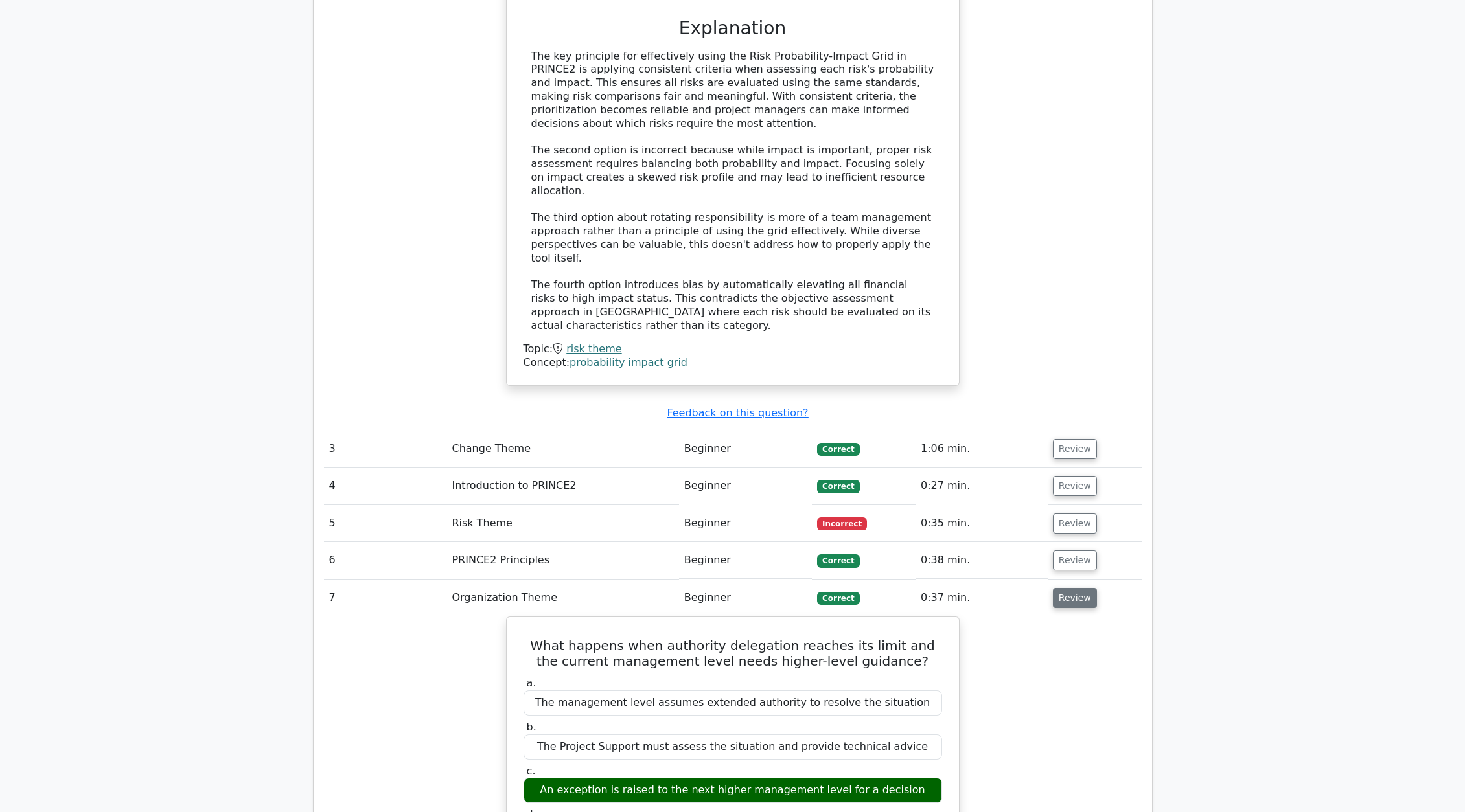
click at [969, 426] on button "Review" at bounding box center [1074, 598] width 44 height 20
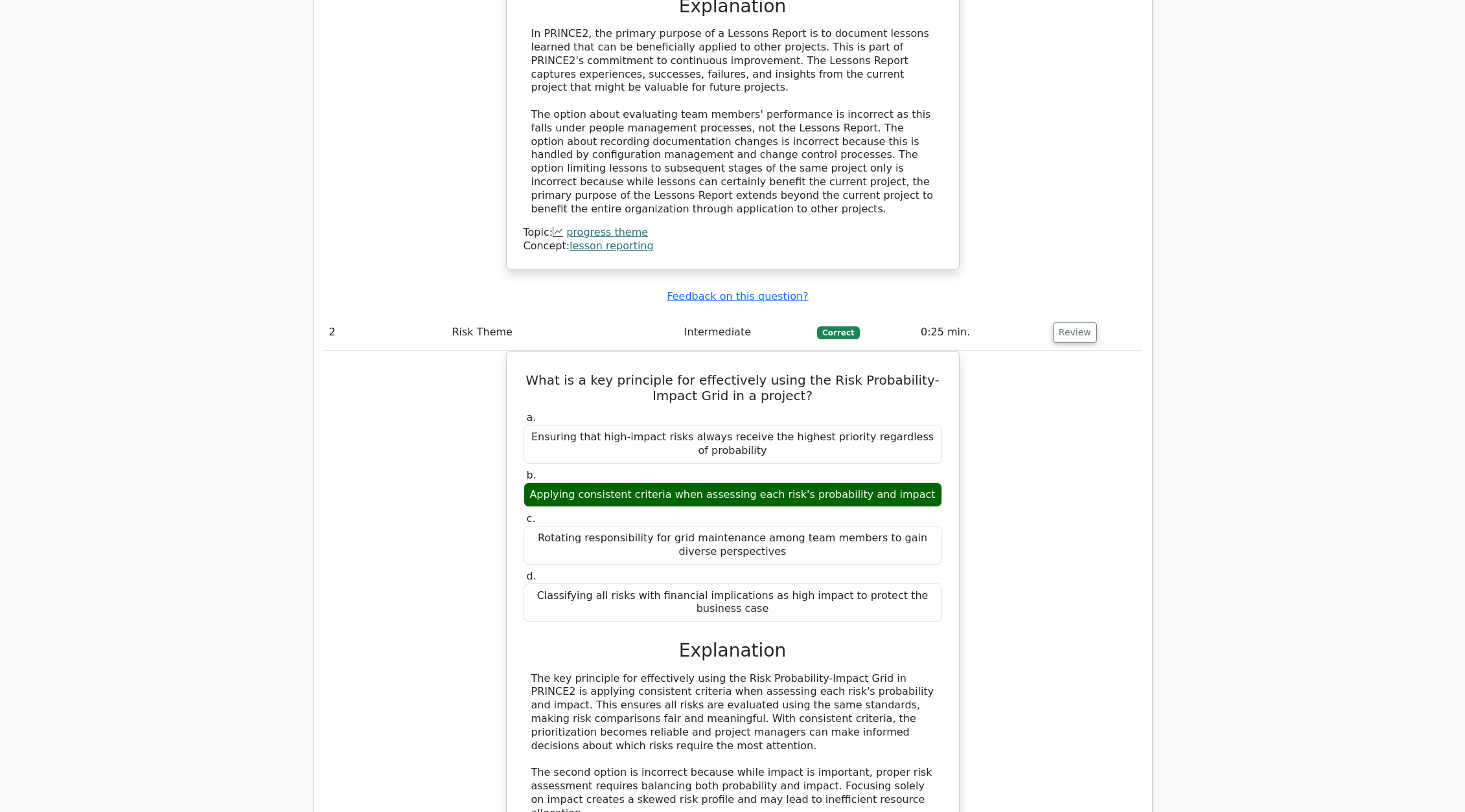
scroll to position [1360, 0]
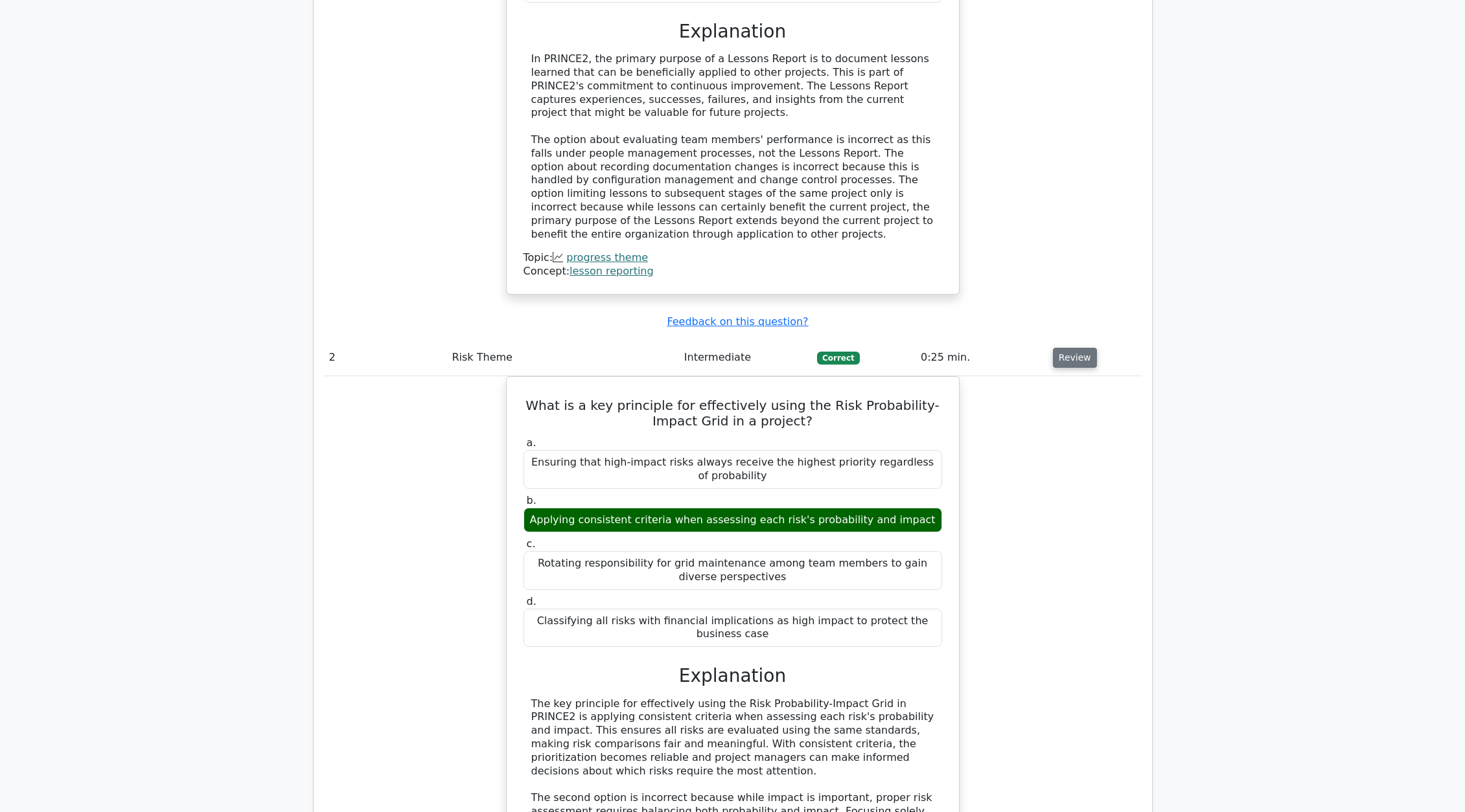
click at [969, 348] on button "Review" at bounding box center [1074, 358] width 44 height 20
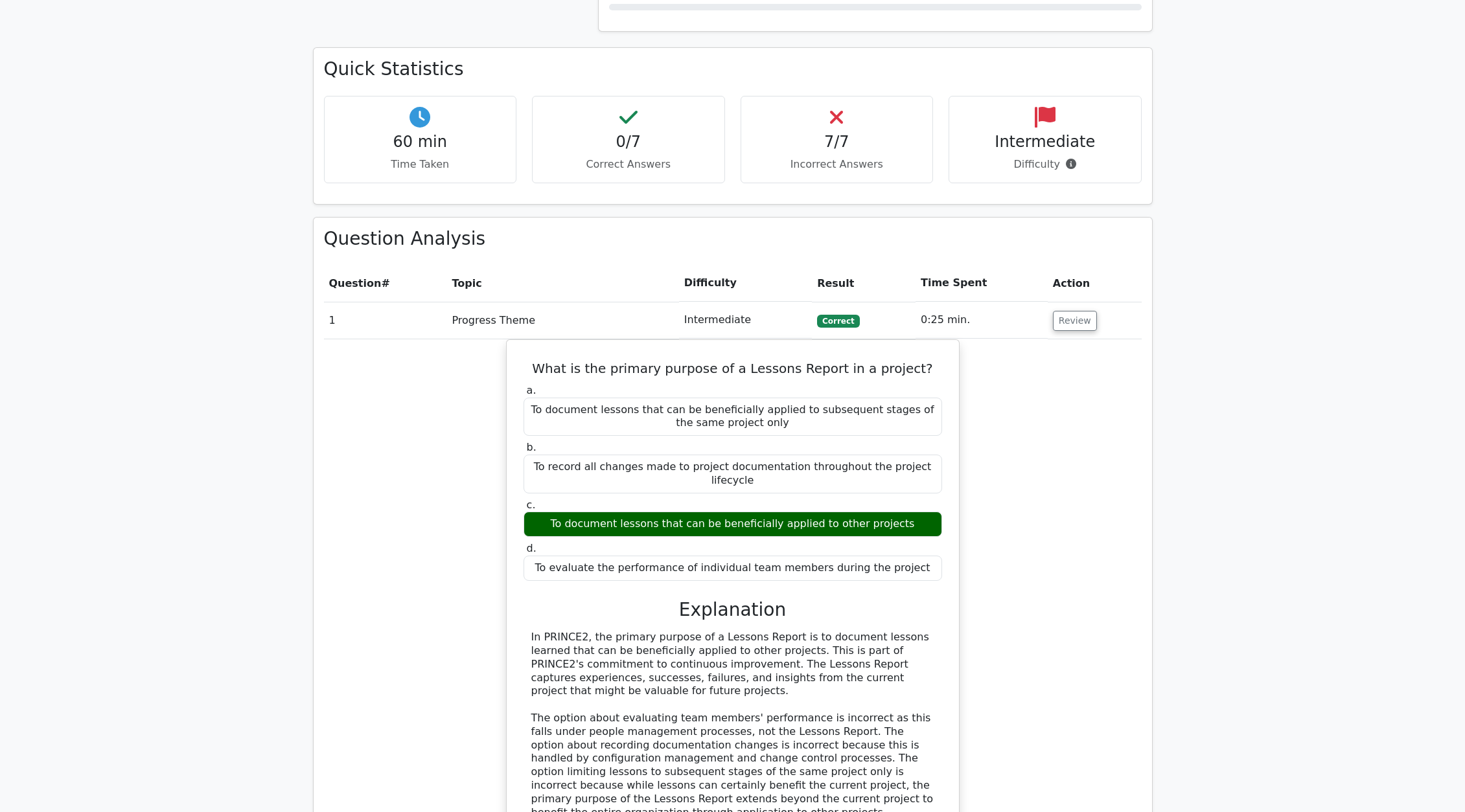
scroll to position [777, 0]
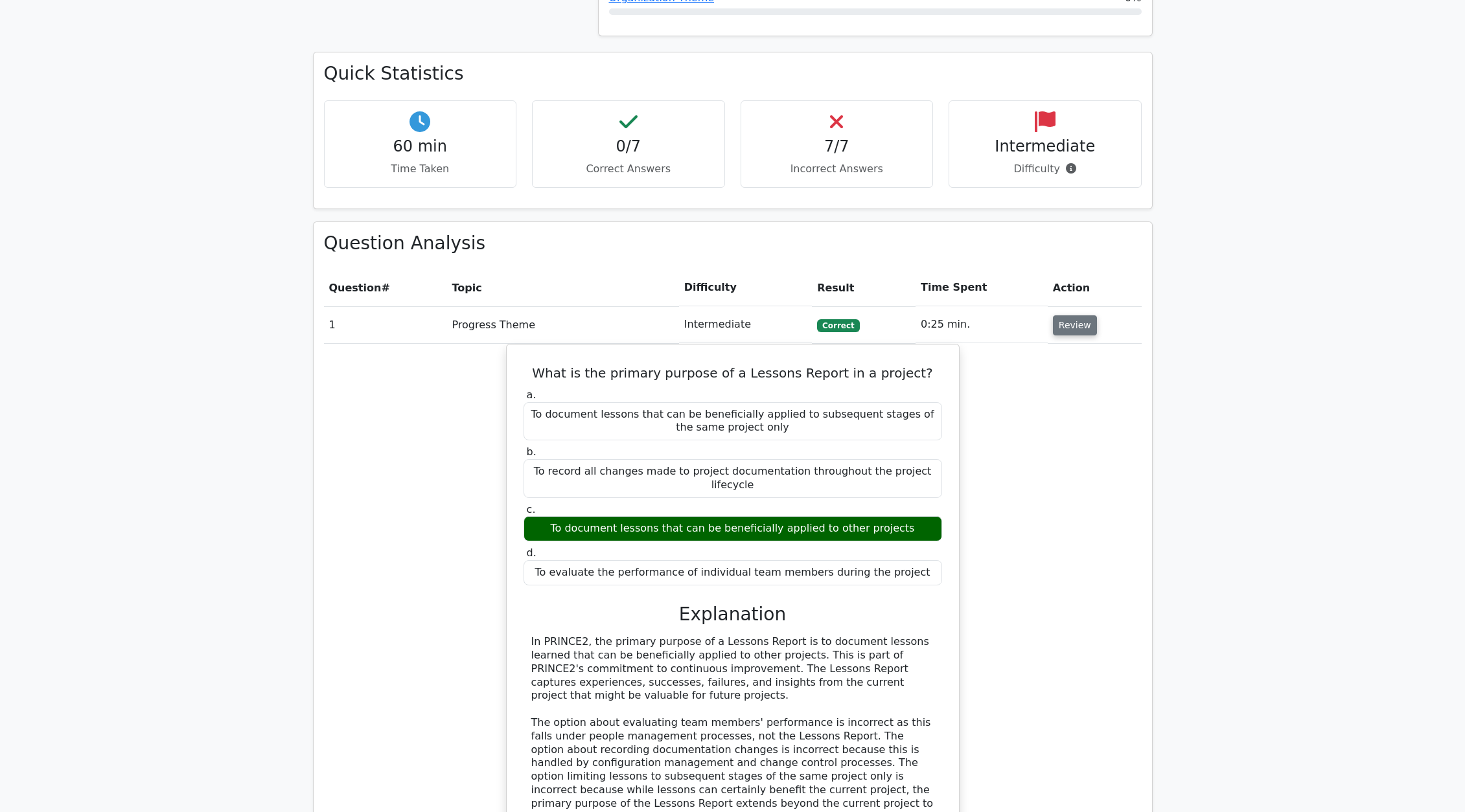
click at [969, 315] on button "Review" at bounding box center [1074, 325] width 44 height 20
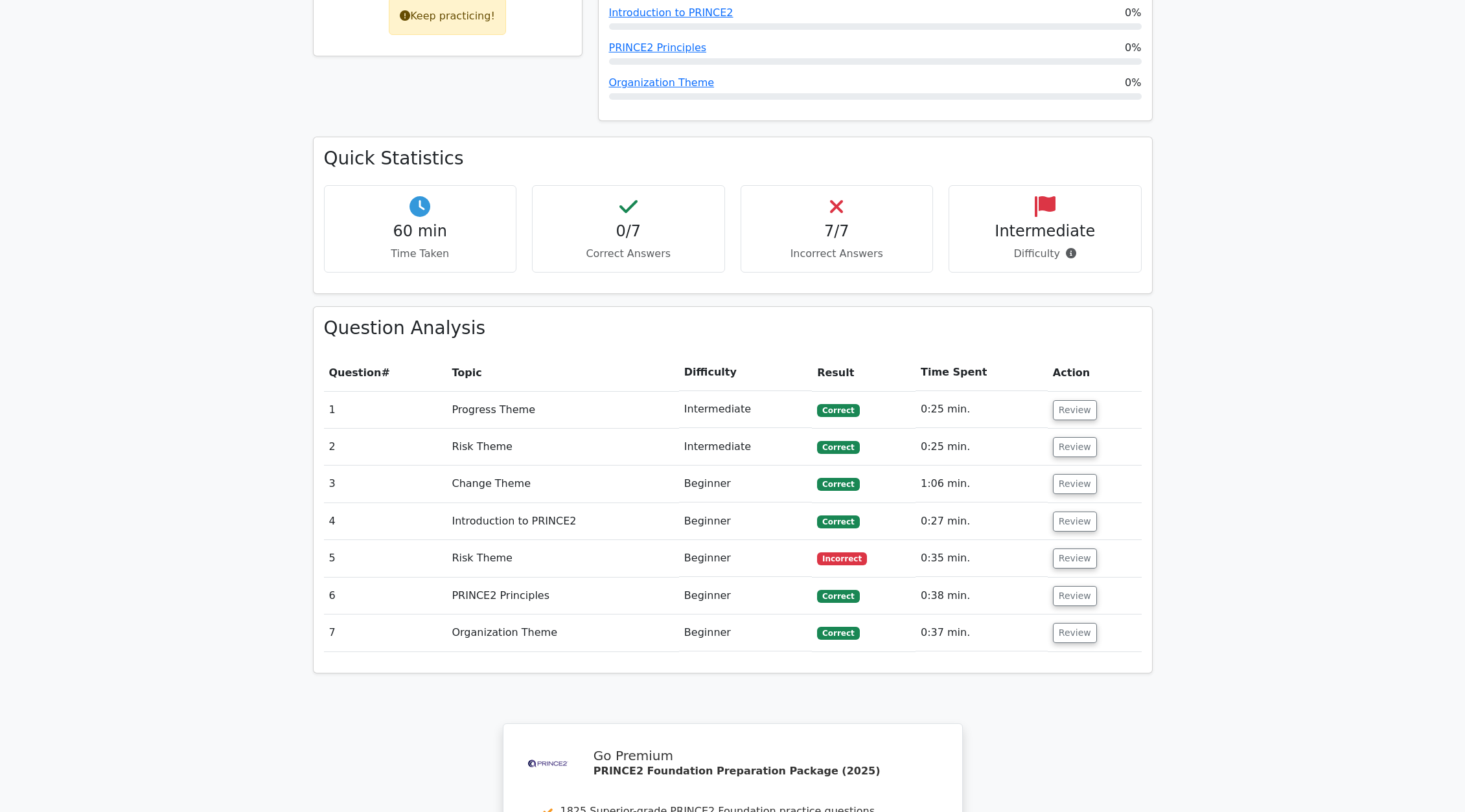
scroll to position [712, 0]
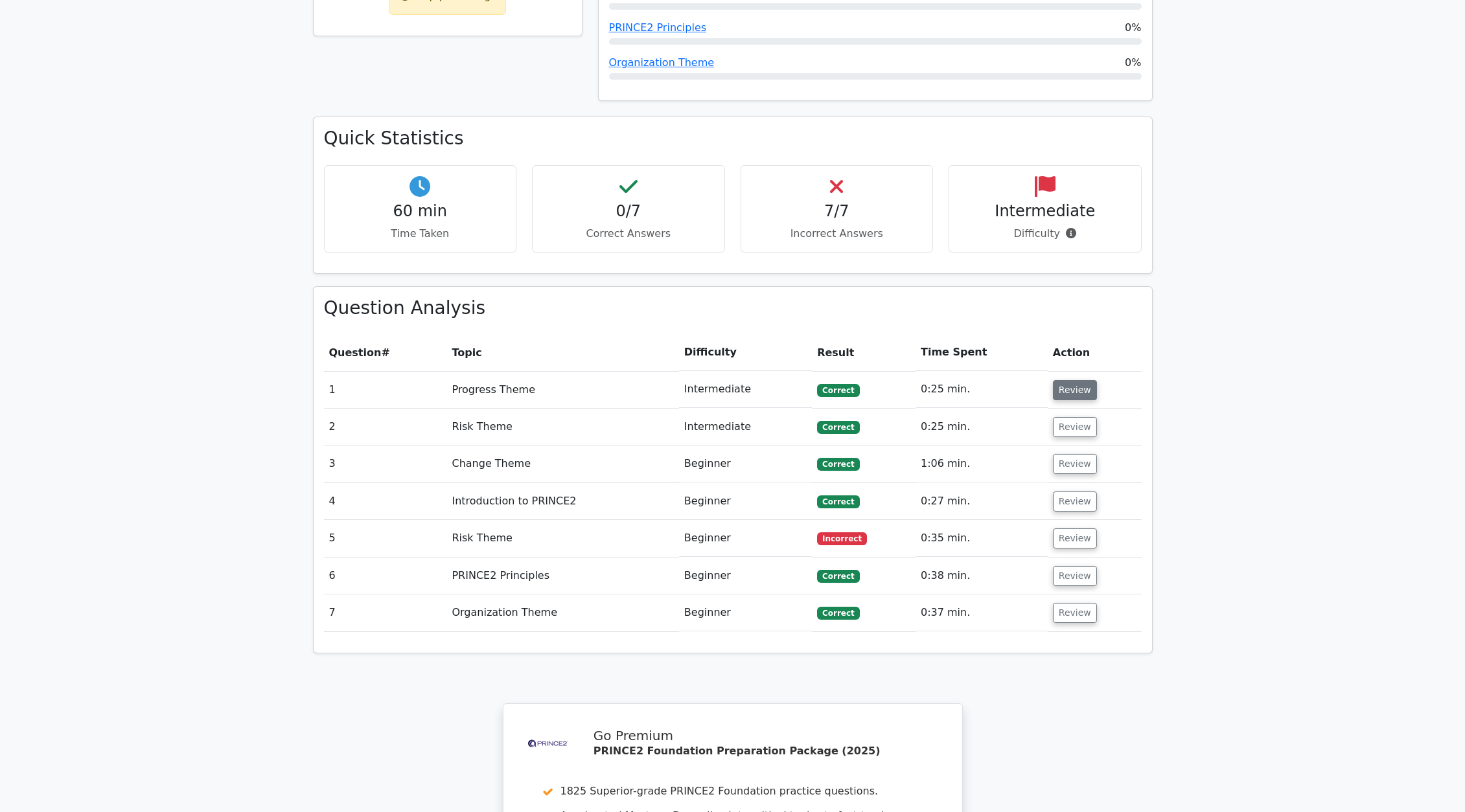
click at [969, 380] on button "Review" at bounding box center [1074, 390] width 44 height 20
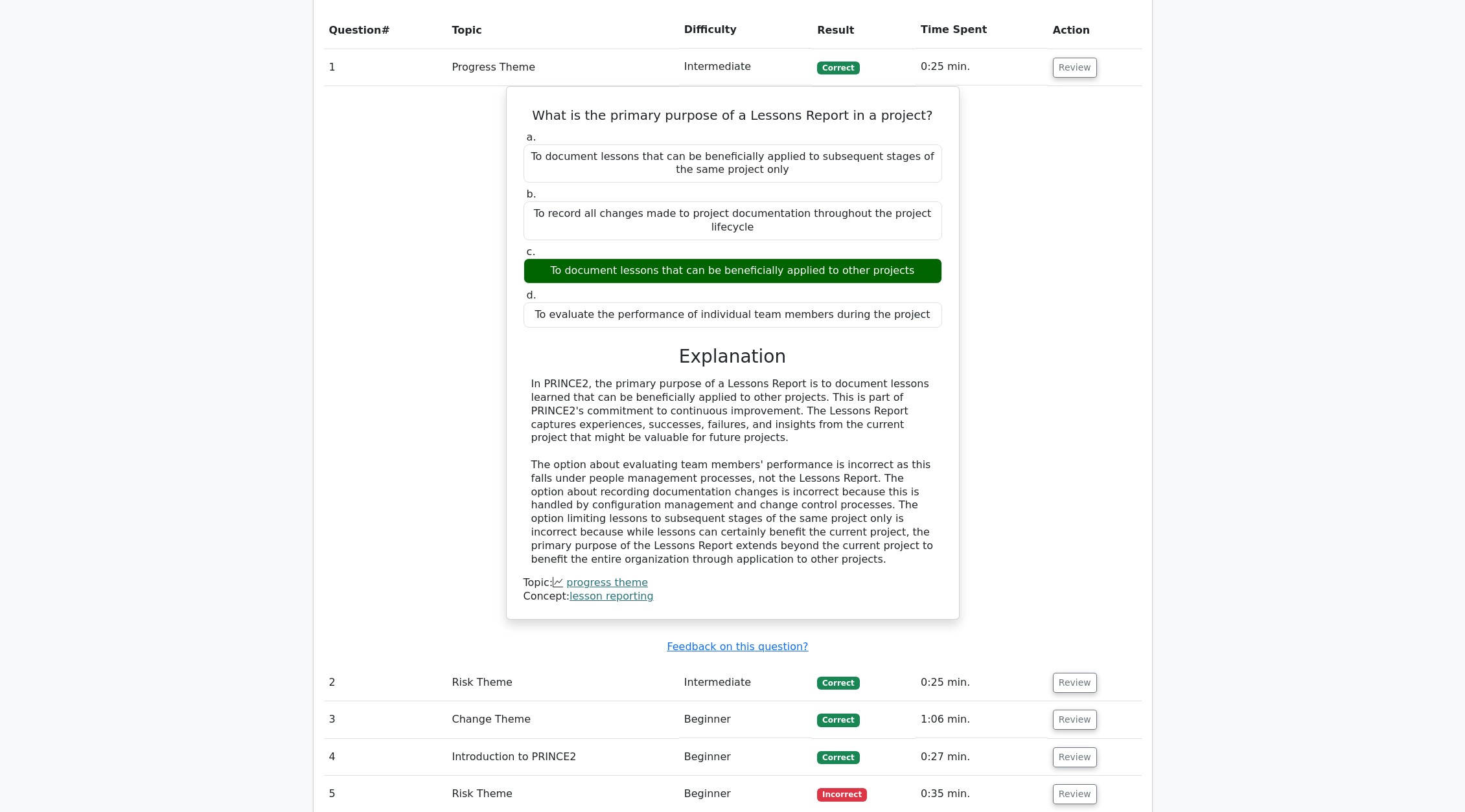
scroll to position [1036, 0]
click at [969, 426] on button "Review" at bounding box center [1074, 681] width 44 height 20
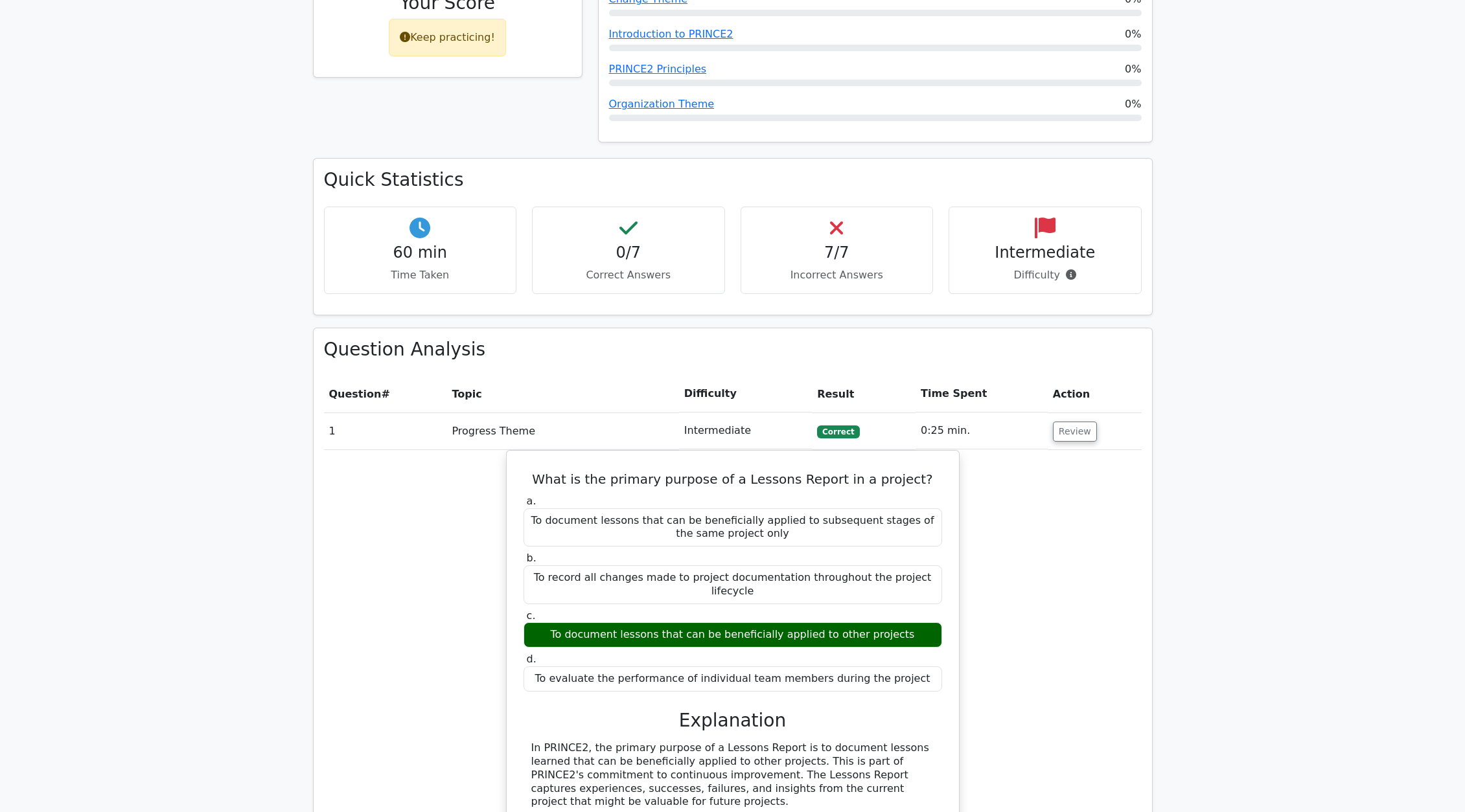
scroll to position [647, 0]
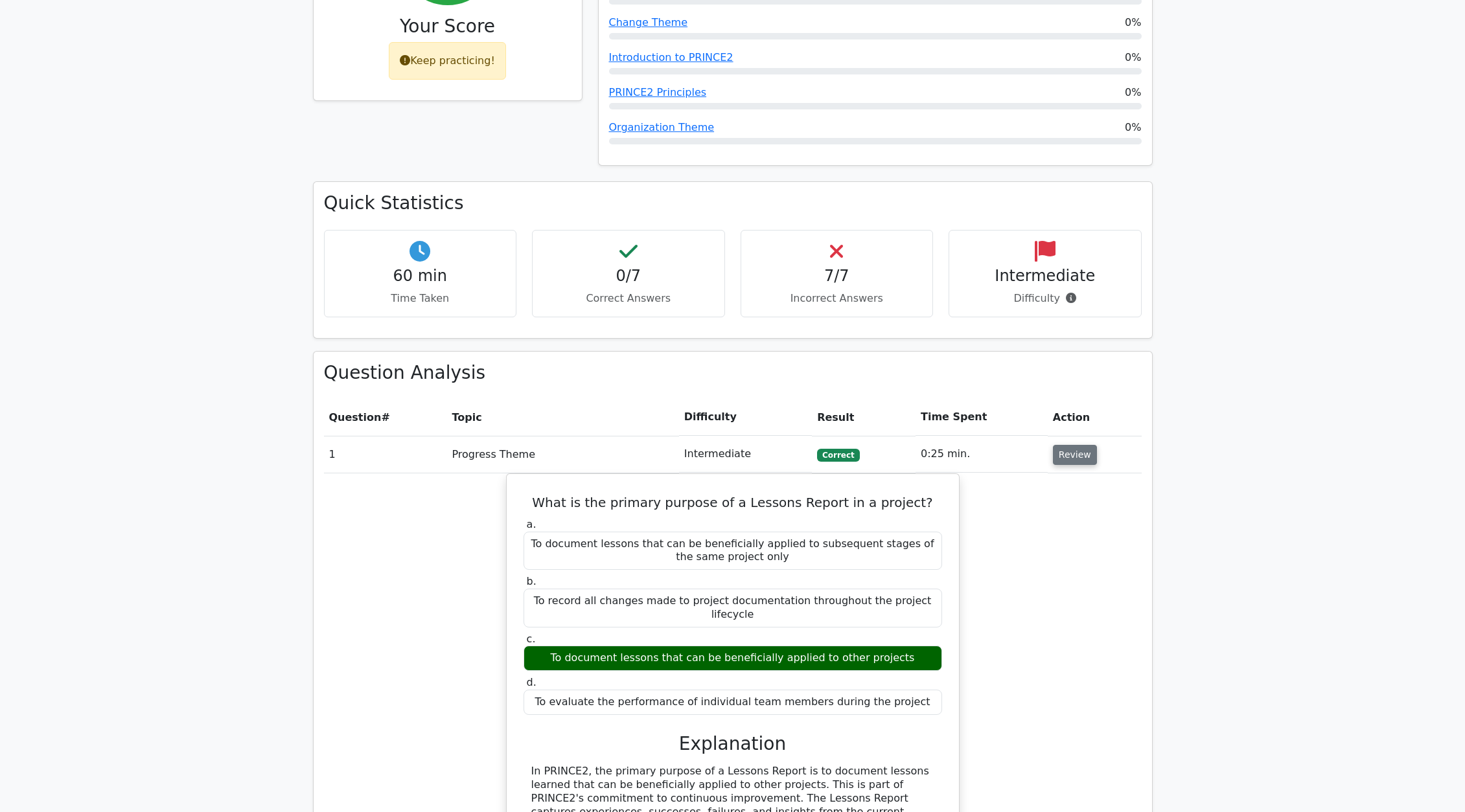
click at [969, 426] on button "Review" at bounding box center [1074, 455] width 44 height 20
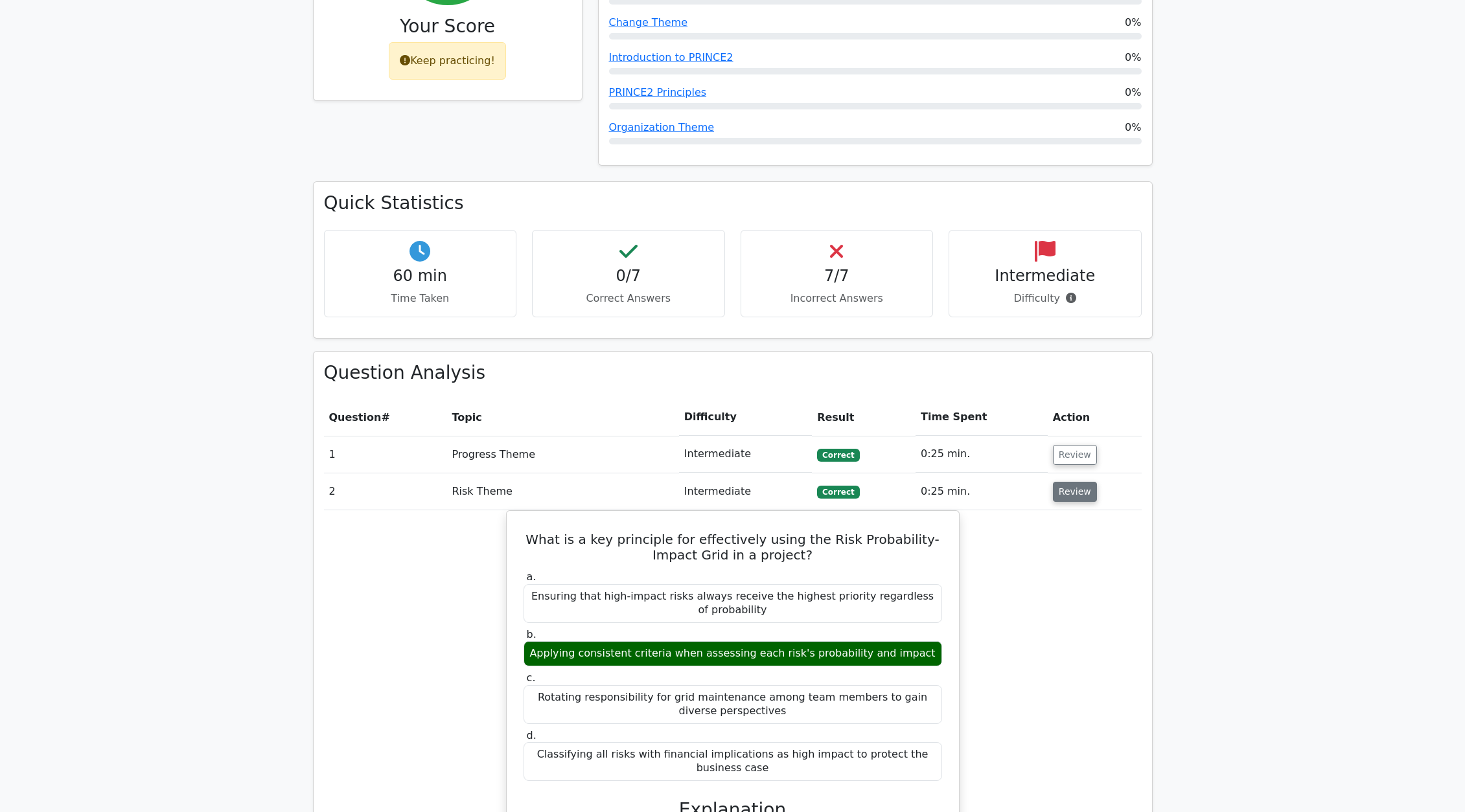
drag, startPoint x: 1059, startPoint y: 464, endPoint x: 1069, endPoint y: 451, distance: 16.4
click at [969, 426] on button "Review" at bounding box center [1074, 491] width 44 height 20
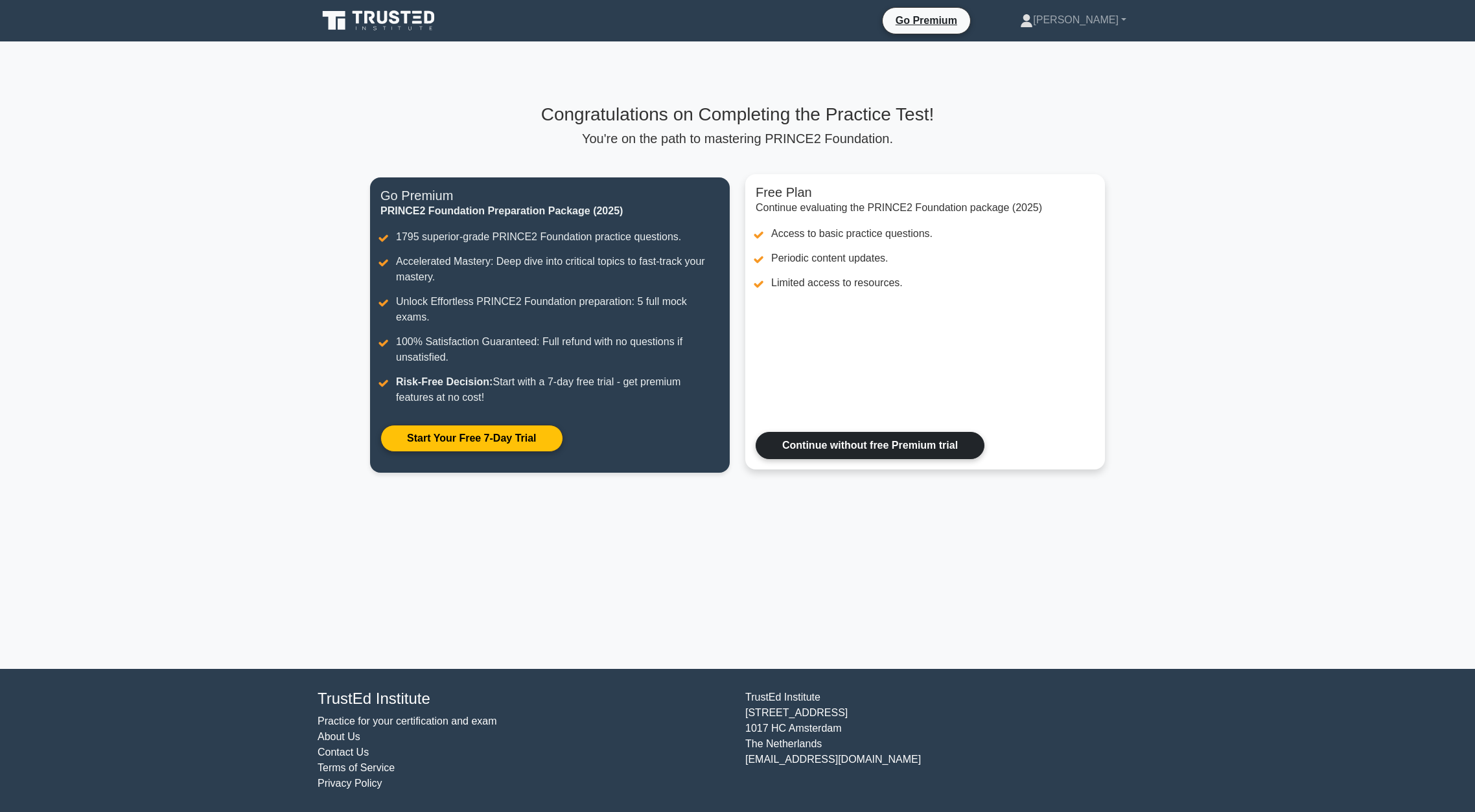
click at [792, 434] on link "Continue without free Premium trial" at bounding box center [869, 445] width 229 height 28
click at [800, 432] on link "Continue without free Premium trial" at bounding box center [869, 445] width 229 height 28
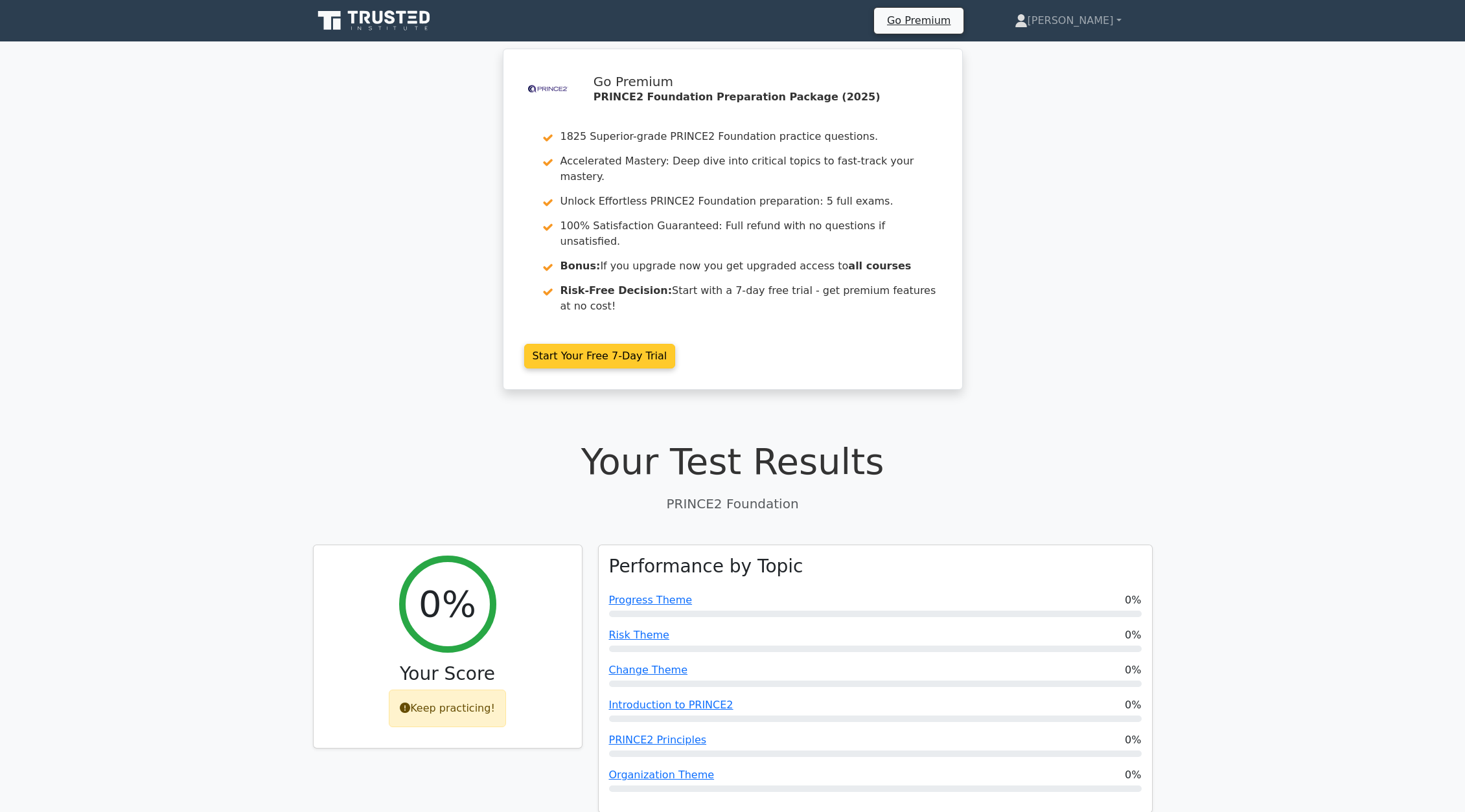
click at [558, 344] on link "Start Your Free 7-Day Trial" at bounding box center [600, 356] width 151 height 25
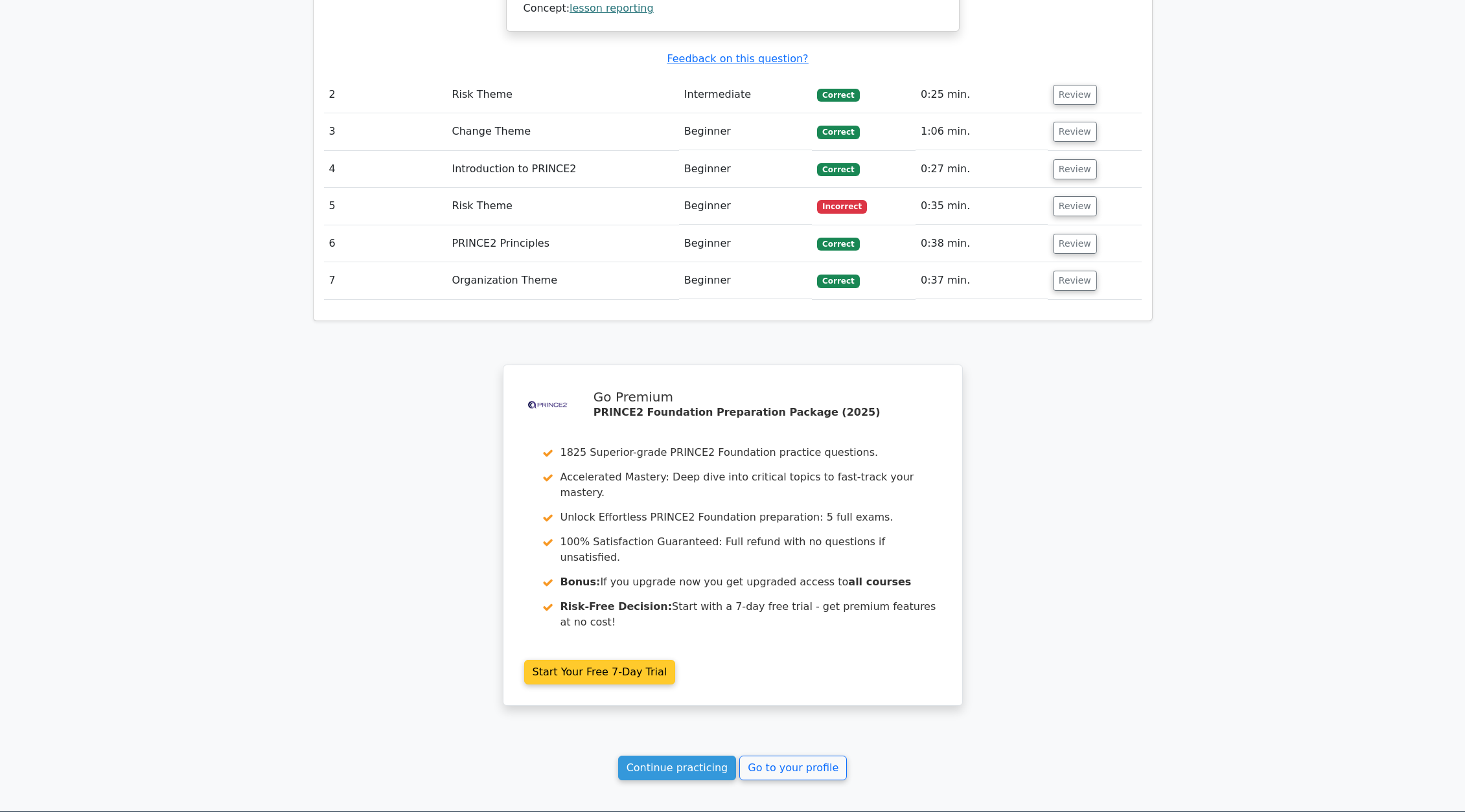
scroll to position [1655, 0]
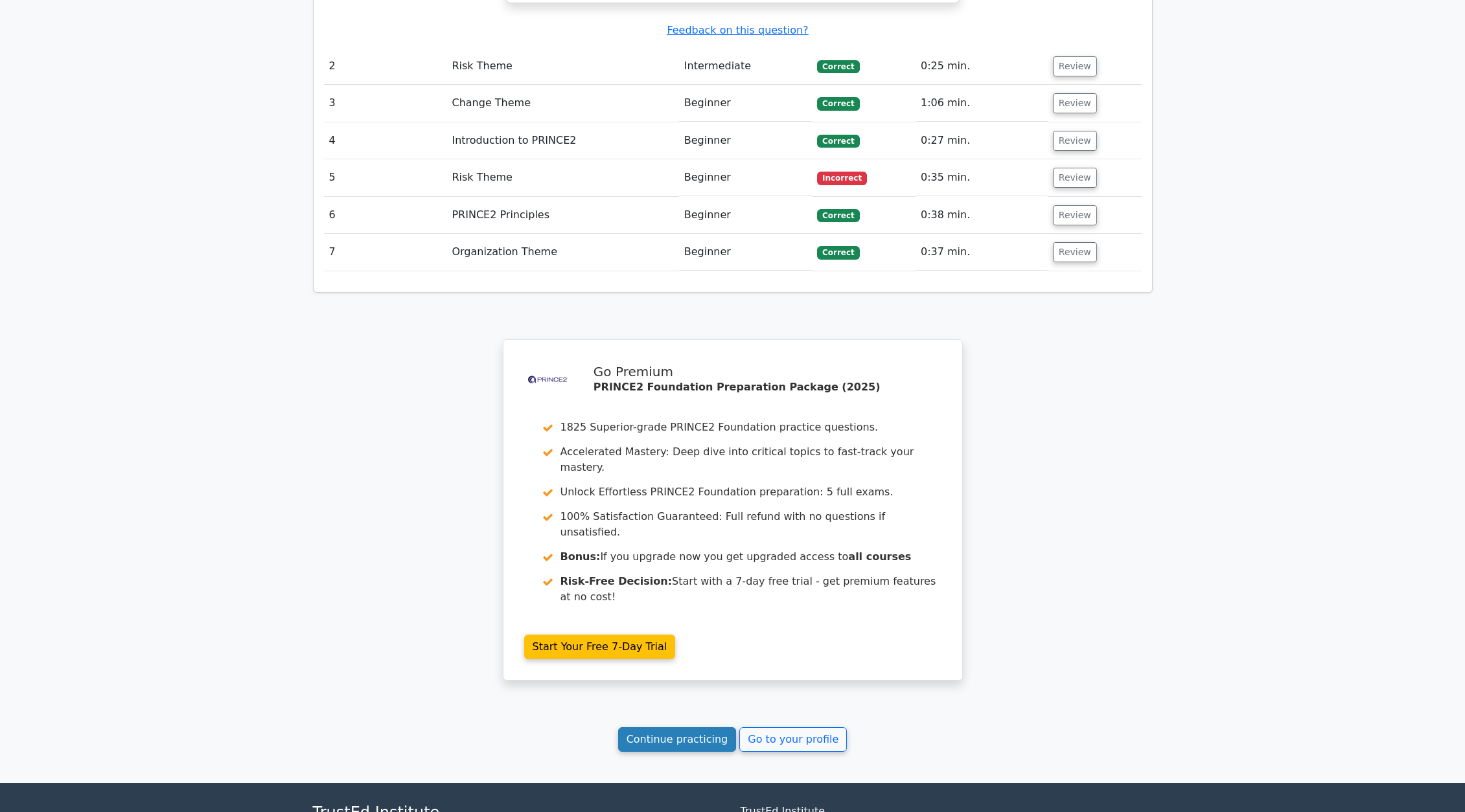
click at [677, 727] on link "Continue practicing" at bounding box center [677, 740] width 118 height 25
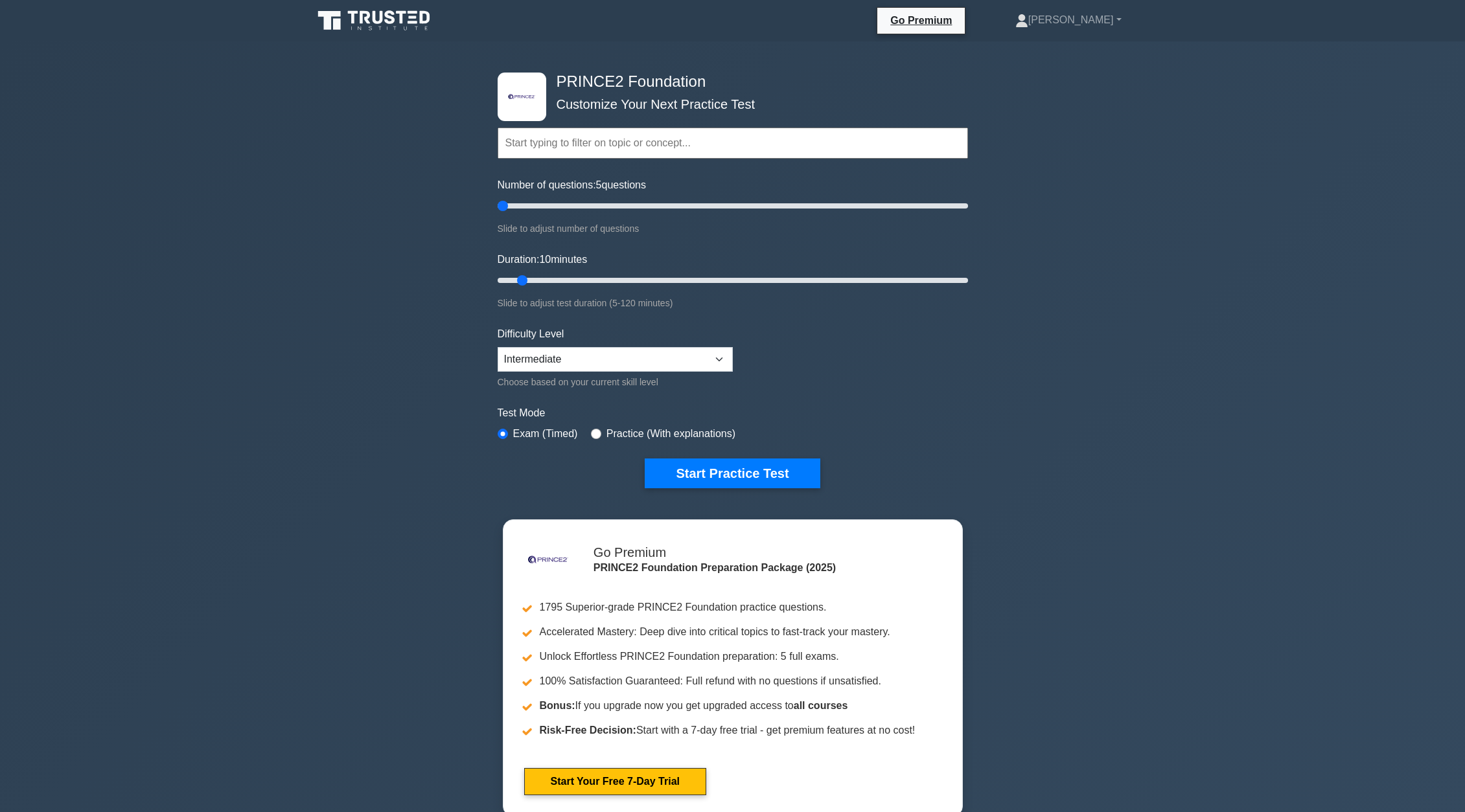
drag, startPoint x: 512, startPoint y: 206, endPoint x: 505, endPoint y: 207, distance: 7.1
type input "5"
click at [505, 207] on input "Number of questions: 5 questions" at bounding box center [733, 206] width 470 height 15
click at [603, 364] on select "Beginner Intermediate Expert" at bounding box center [615, 360] width 235 height 25
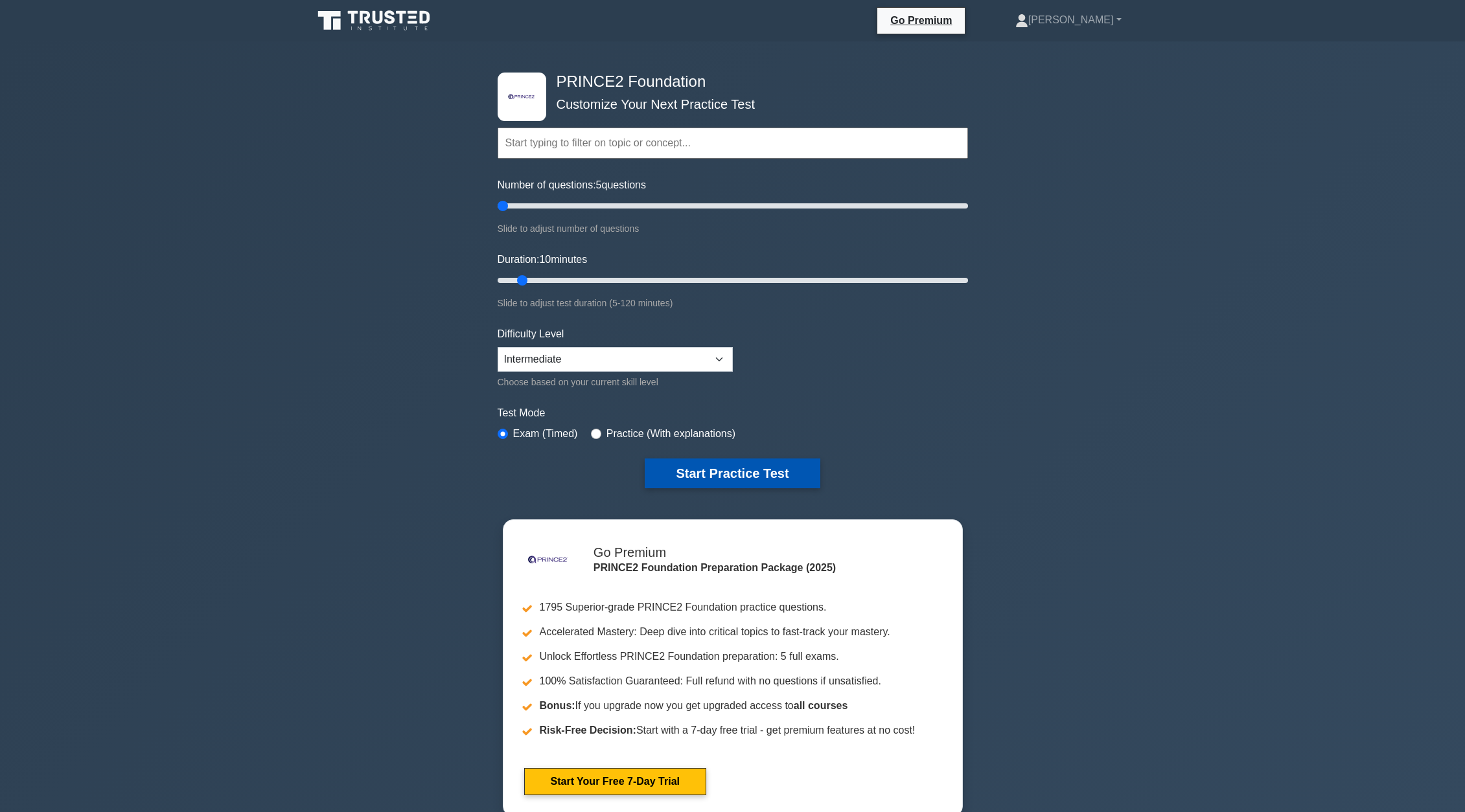
click at [792, 478] on button "Start Practice Test" at bounding box center [732, 473] width 175 height 29
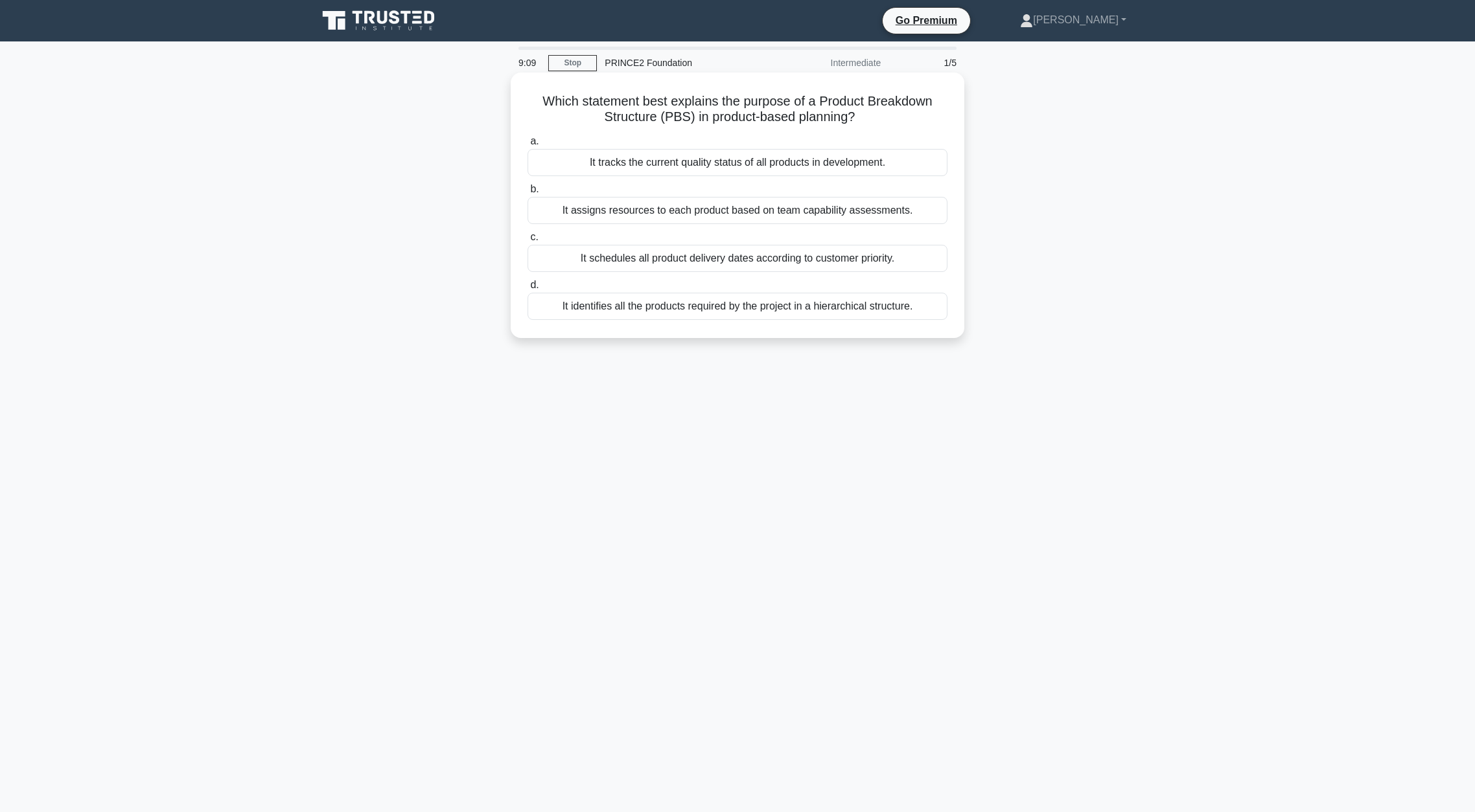
click at [717, 306] on div "It identifies all the products required by the project in a hierarchical struct…" at bounding box center [737, 306] width 420 height 28
click at [527, 289] on input "d. It identifies all the products required by the project in a hierarchical str…" at bounding box center [527, 285] width 0 height 8
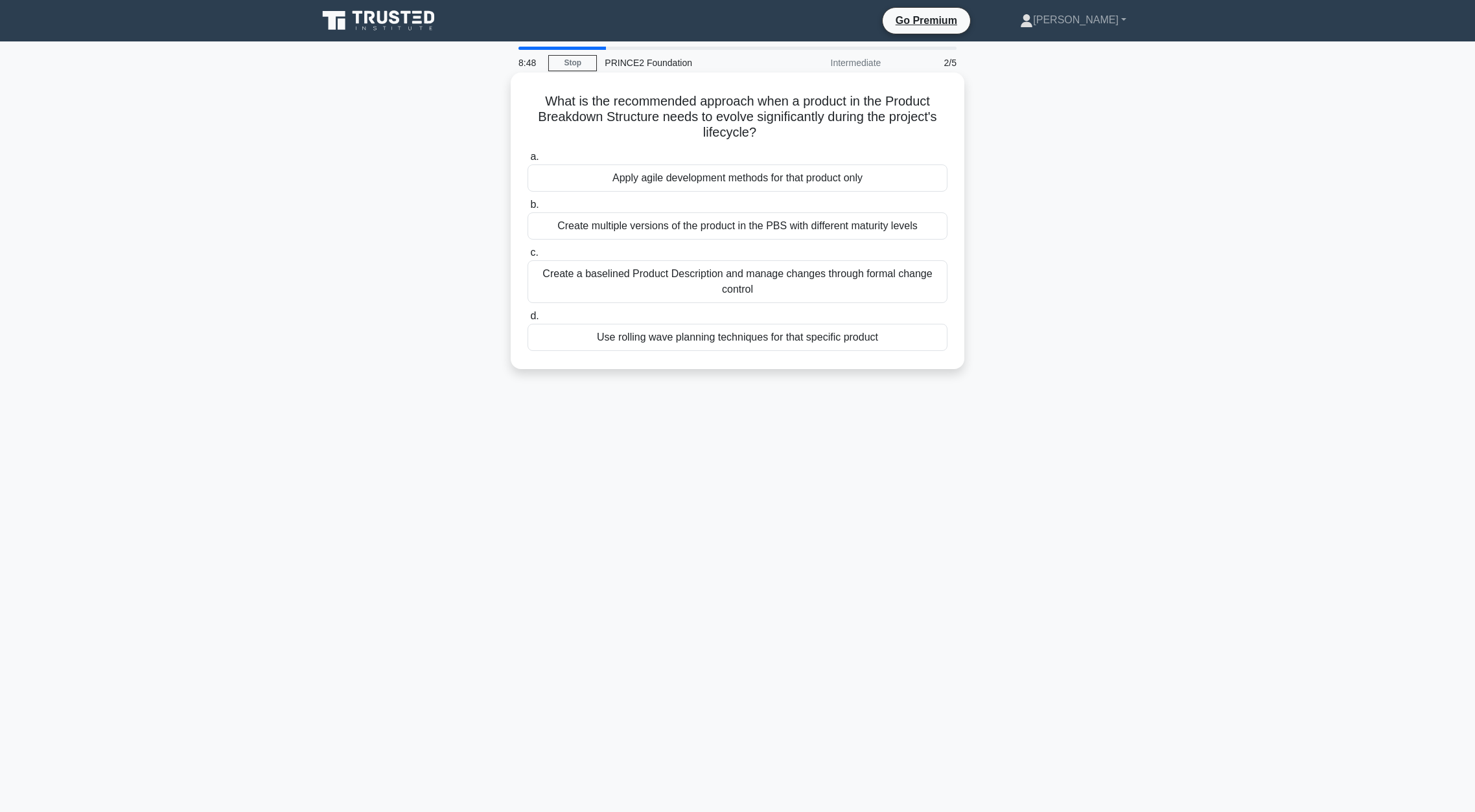
click at [666, 285] on div "Create a baselined Product Description and manage changes through formal change…" at bounding box center [737, 281] width 420 height 43
click at [527, 257] on input "c. Create a baselined Product Description and manage changes through formal cha…" at bounding box center [527, 252] width 0 height 8
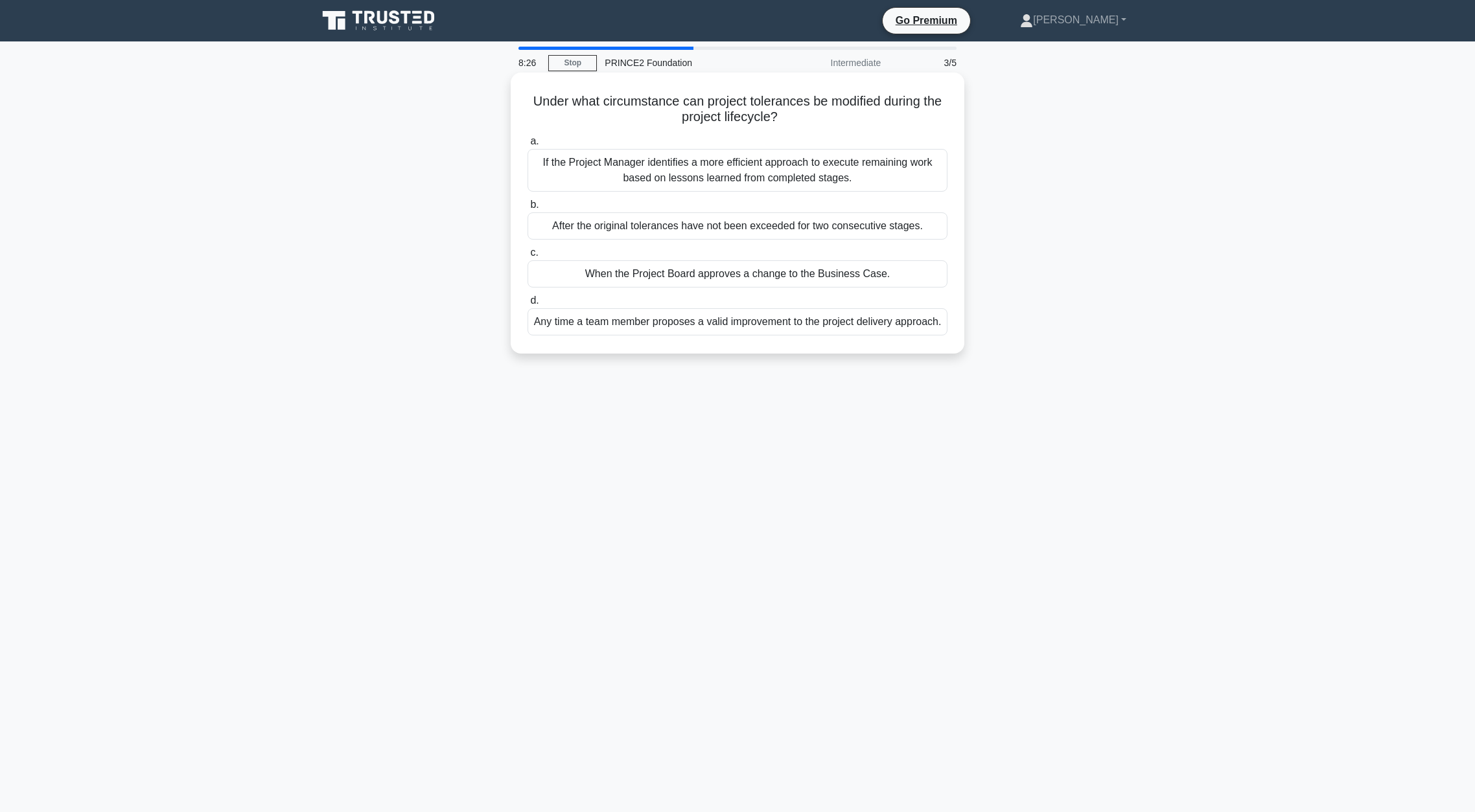
click at [746, 184] on div "If the Project Manager identifies a more efficient approach to execute remainin…" at bounding box center [737, 170] width 420 height 43
click at [527, 146] on input "a. If the Project Manager identifies a more efficient approach to execute remai…" at bounding box center [527, 141] width 0 height 8
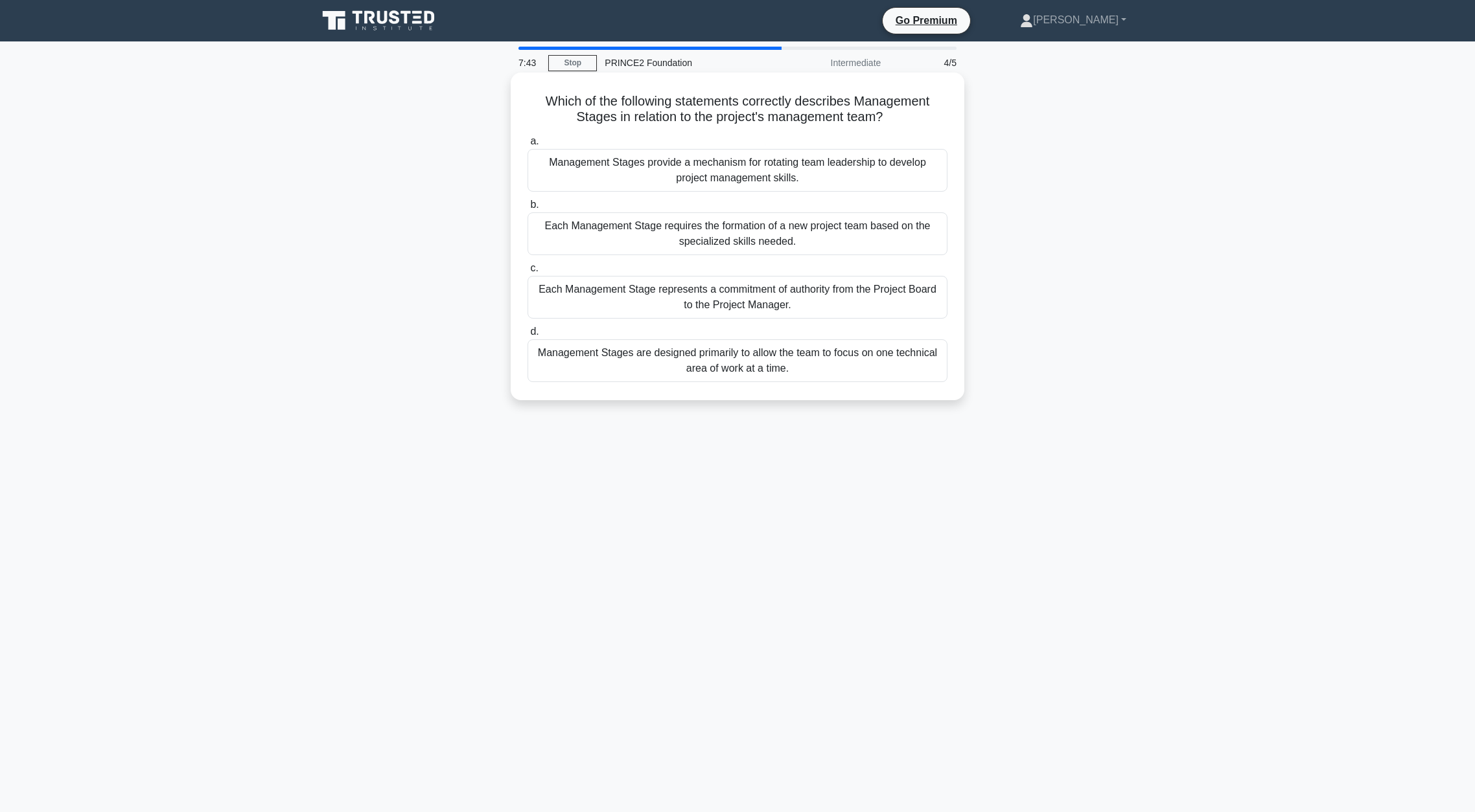
click at [800, 226] on div "Each Management Stage requires the formation of a new project team based on the…" at bounding box center [737, 234] width 420 height 43
click at [527, 209] on input "b. Each Management Stage requires the formation of a new project team based on …" at bounding box center [527, 205] width 0 height 8
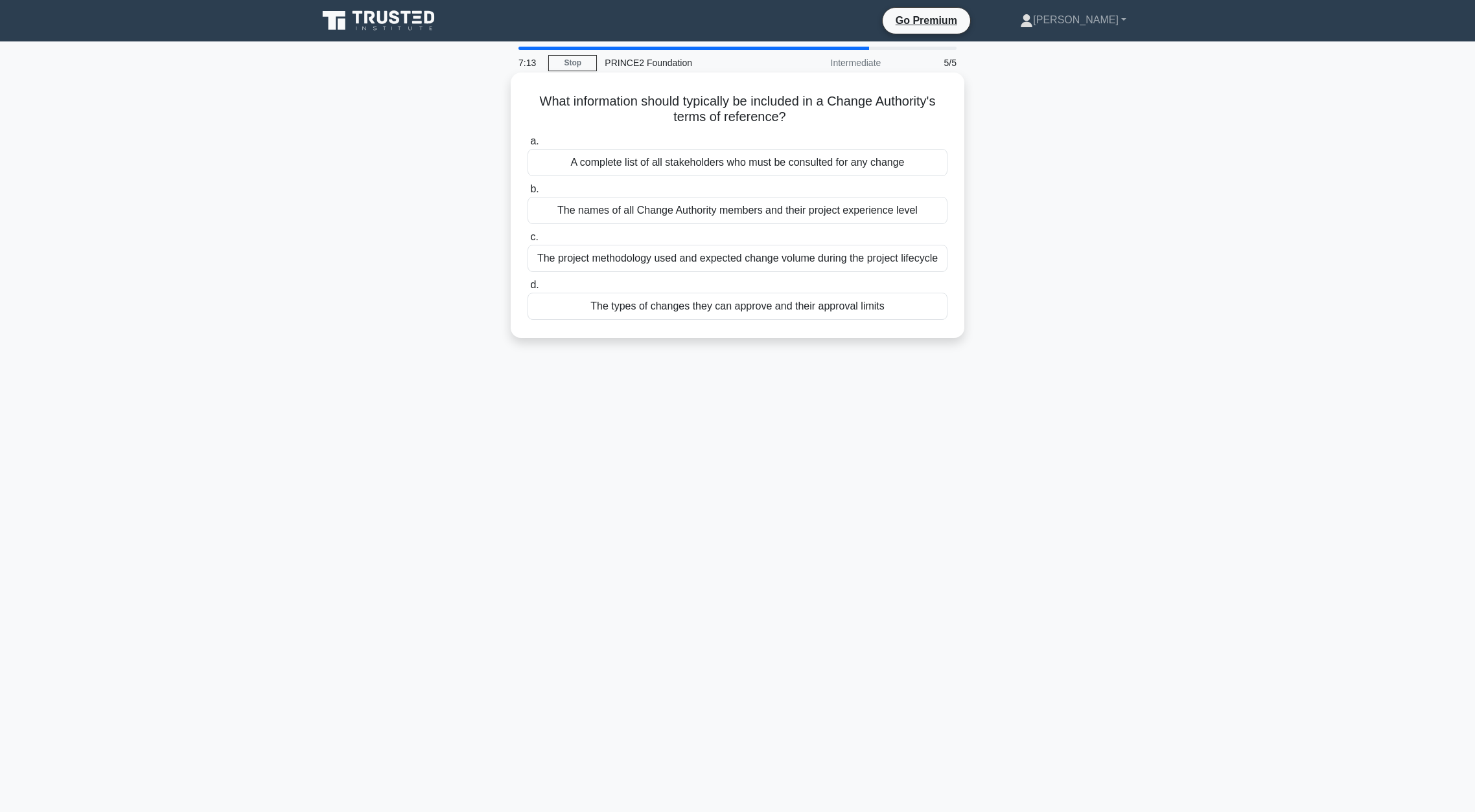
click at [693, 308] on div "The types of changes they can approve and their approval limits" at bounding box center [737, 306] width 420 height 28
click at [527, 289] on input "d. The types of changes they can approve and their approval limits" at bounding box center [527, 285] width 0 height 8
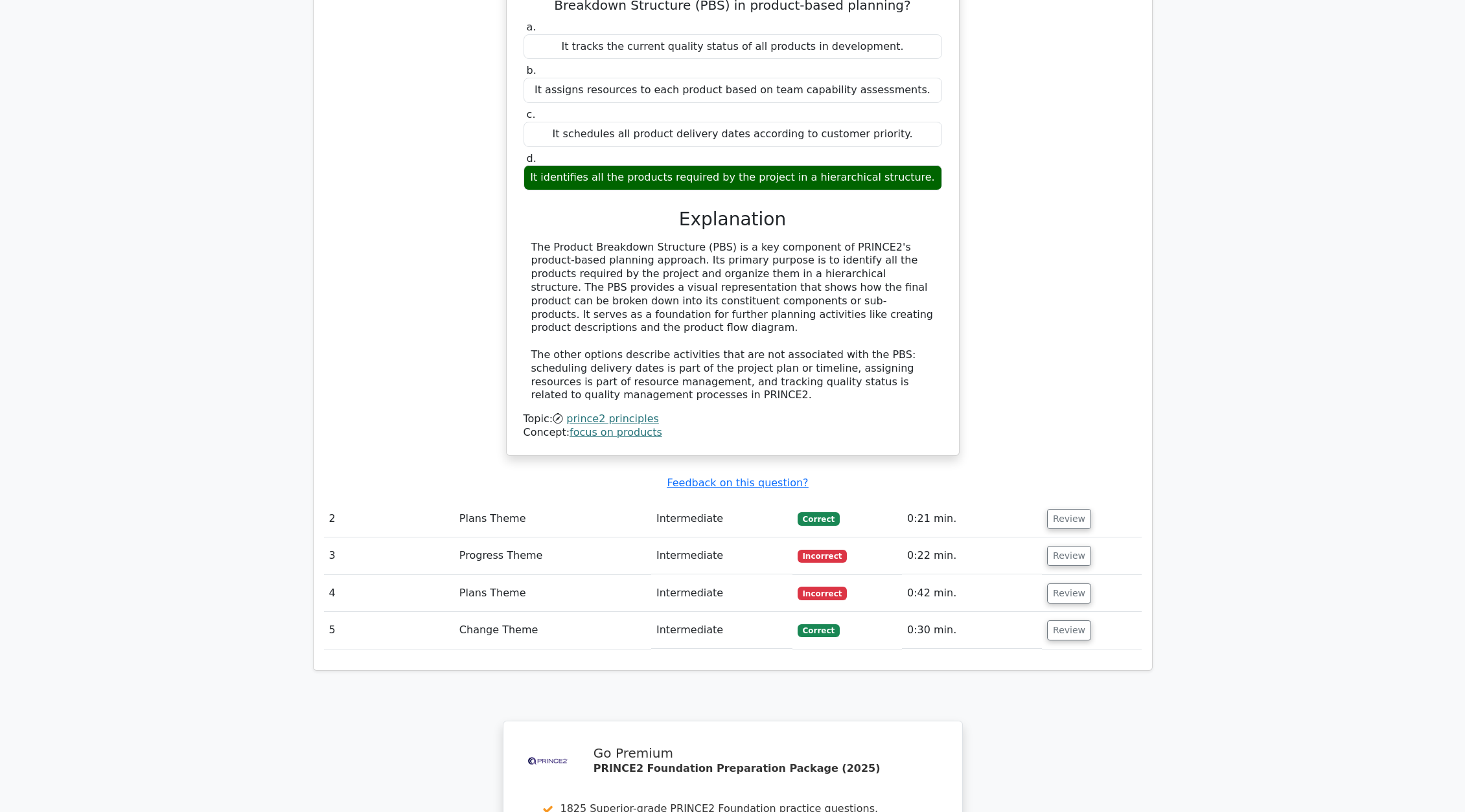
scroll to position [1101, 0]
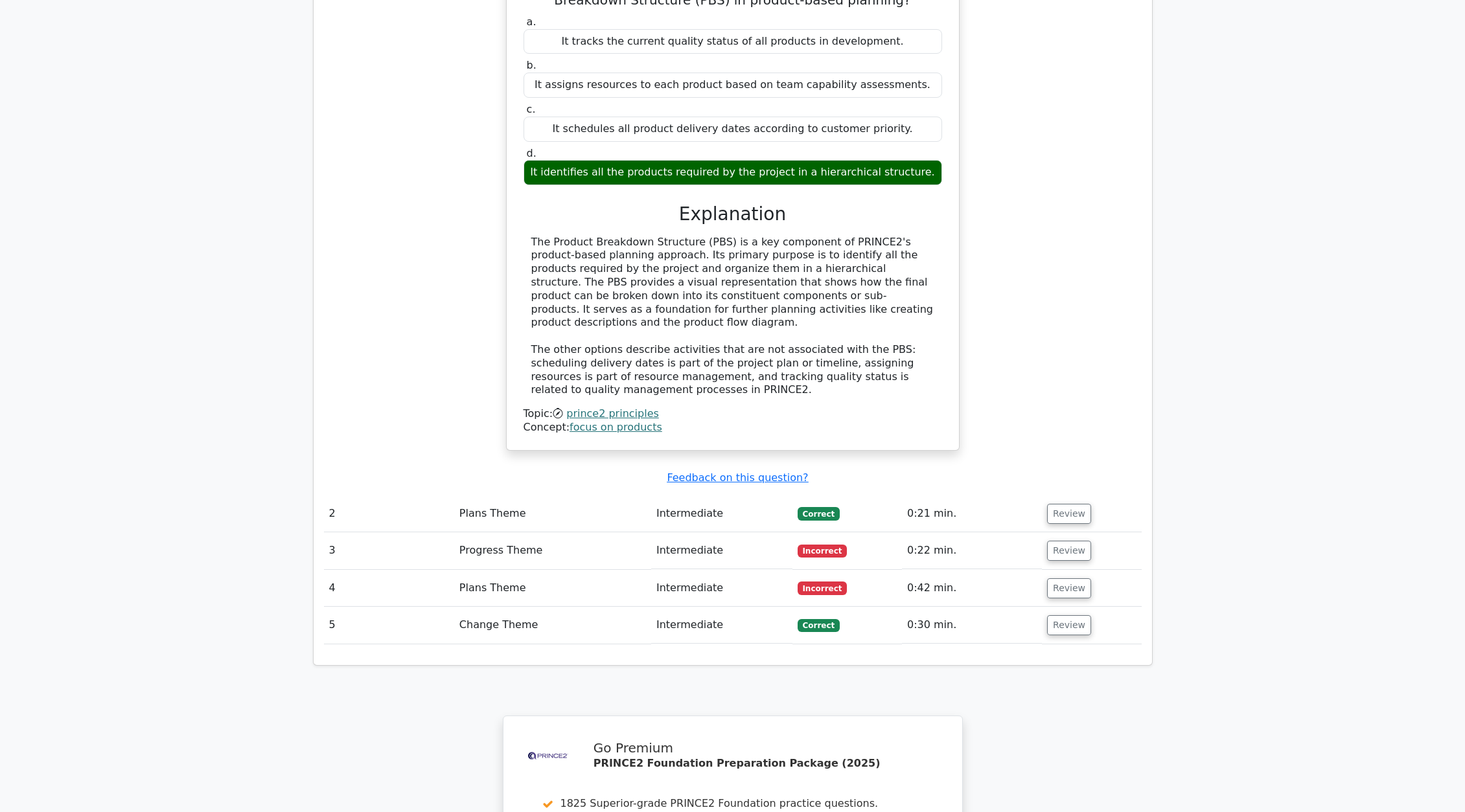
click at [640, 532] on td "Progress Theme" at bounding box center [552, 550] width 197 height 37
click at [1053, 540] on button "Review" at bounding box center [1069, 550] width 44 height 20
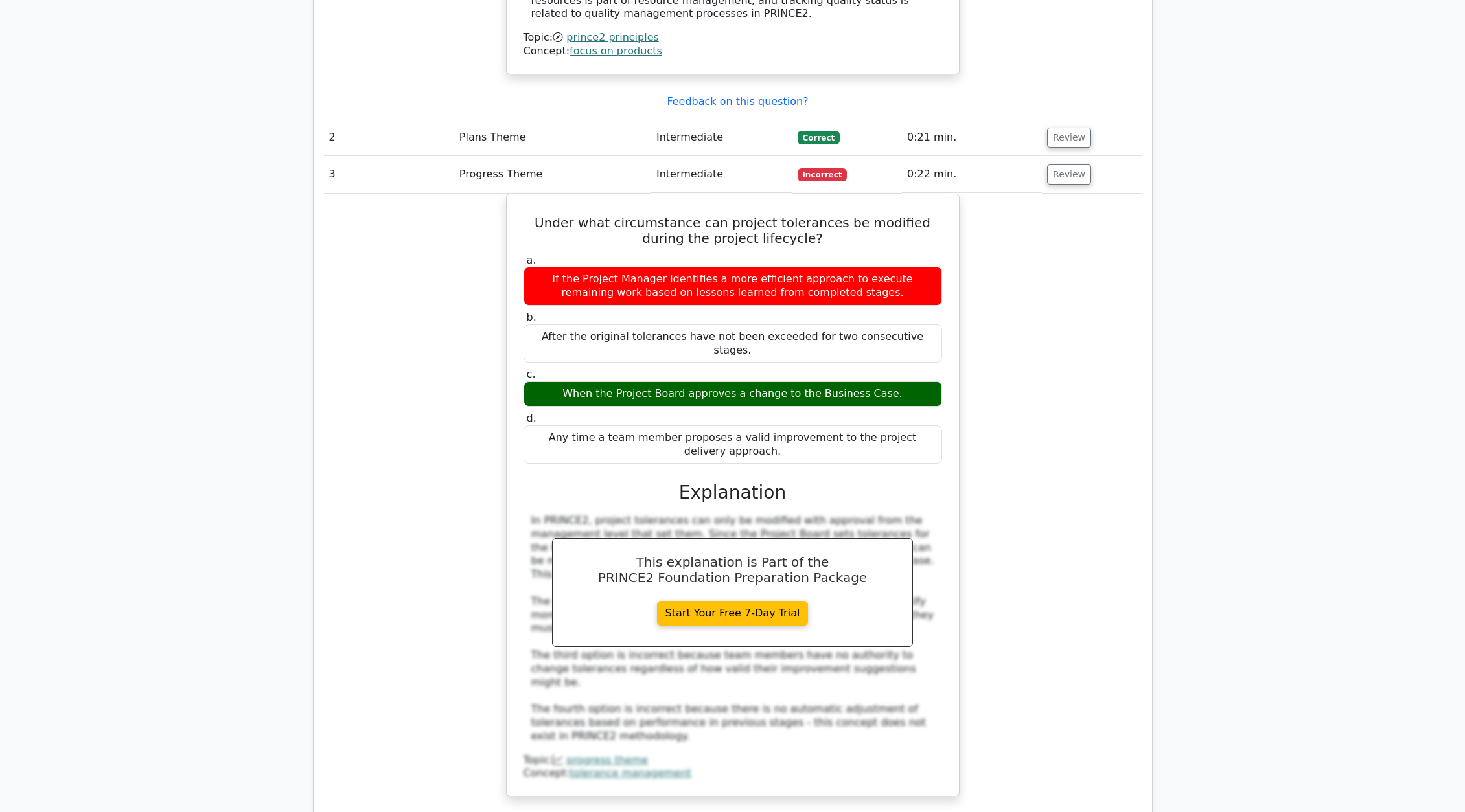
scroll to position [1620, 0]
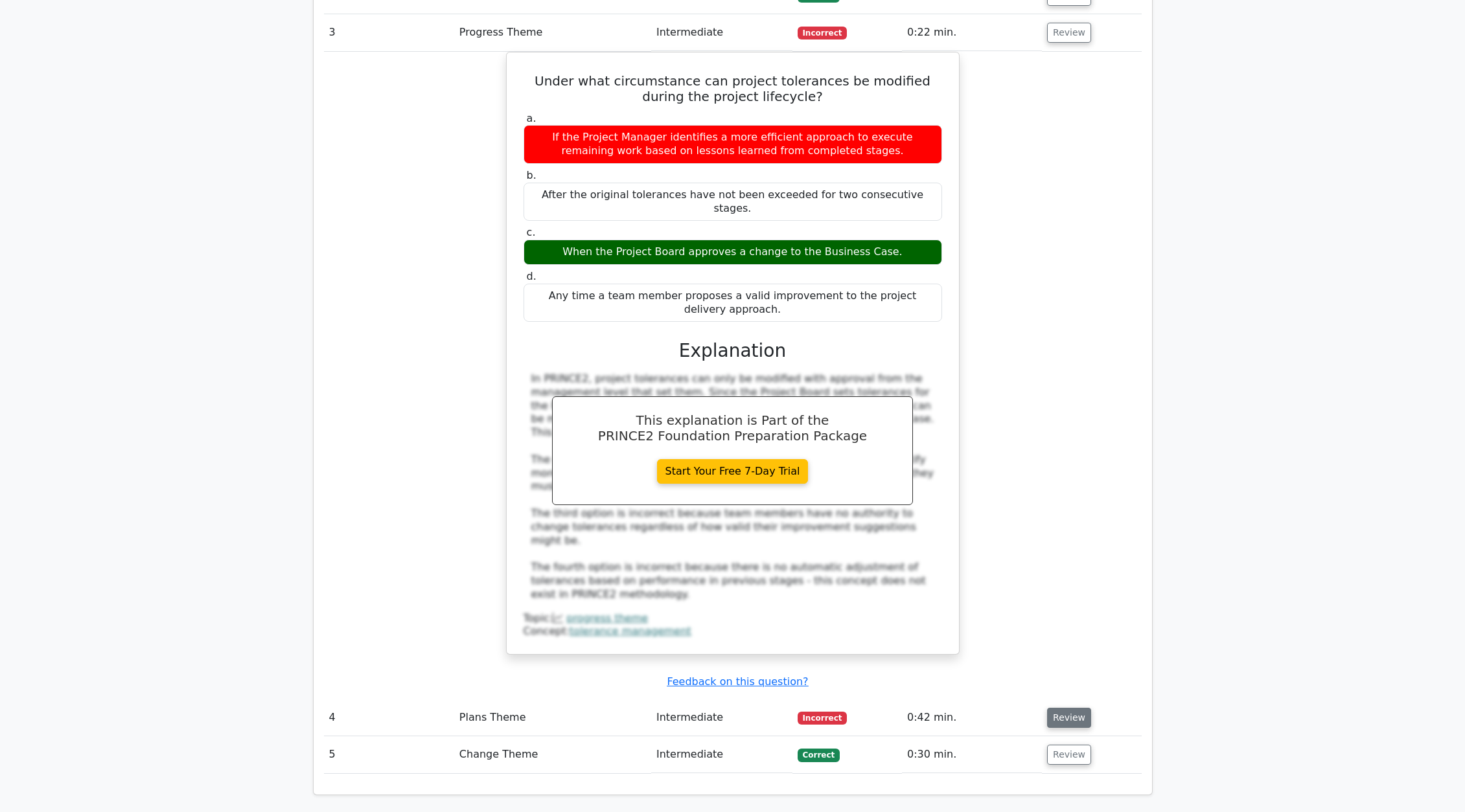
click at [1057, 708] on button "Review" at bounding box center [1069, 718] width 44 height 20
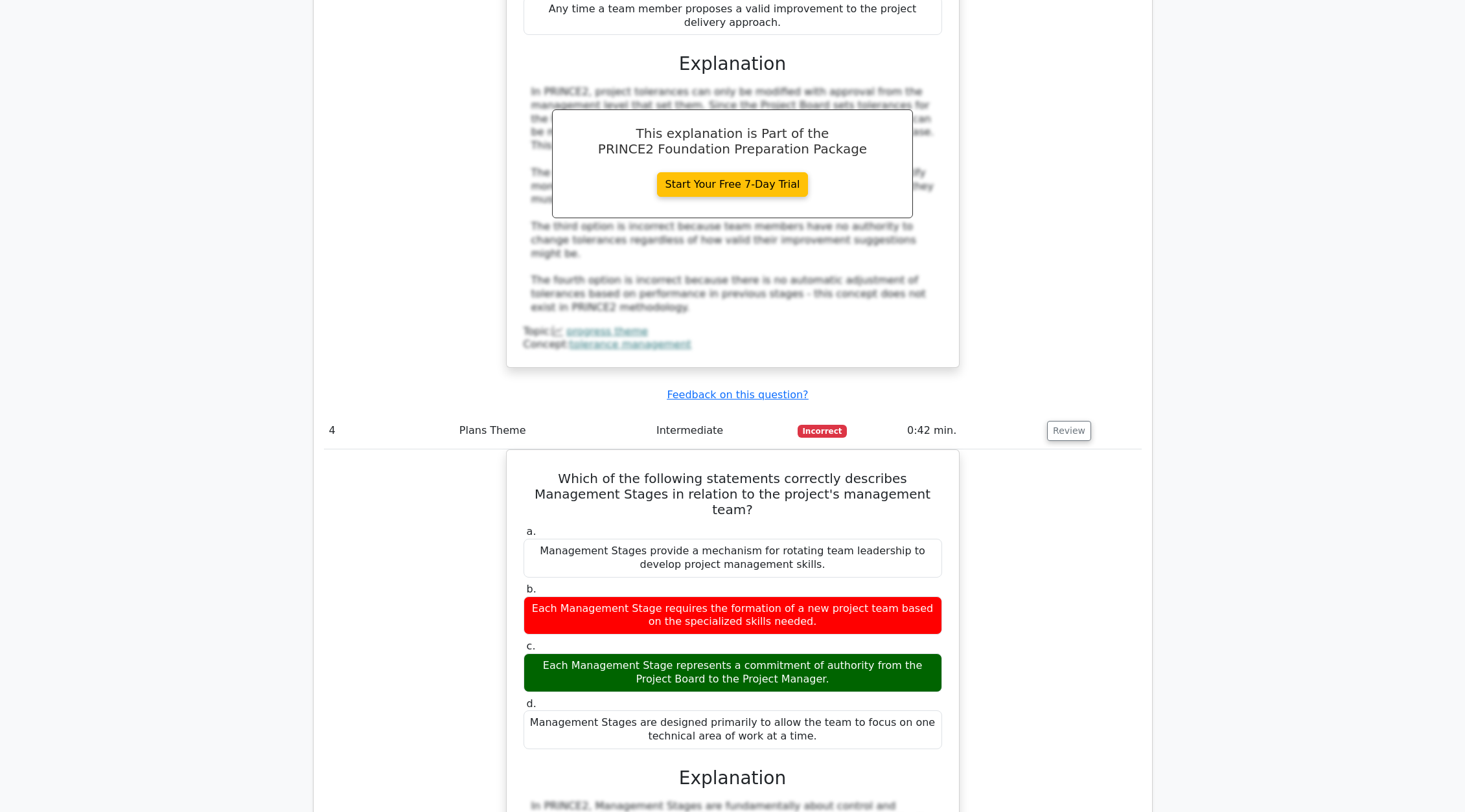
scroll to position [1943, 0]
